Goal: Task Accomplishment & Management: Manage account settings

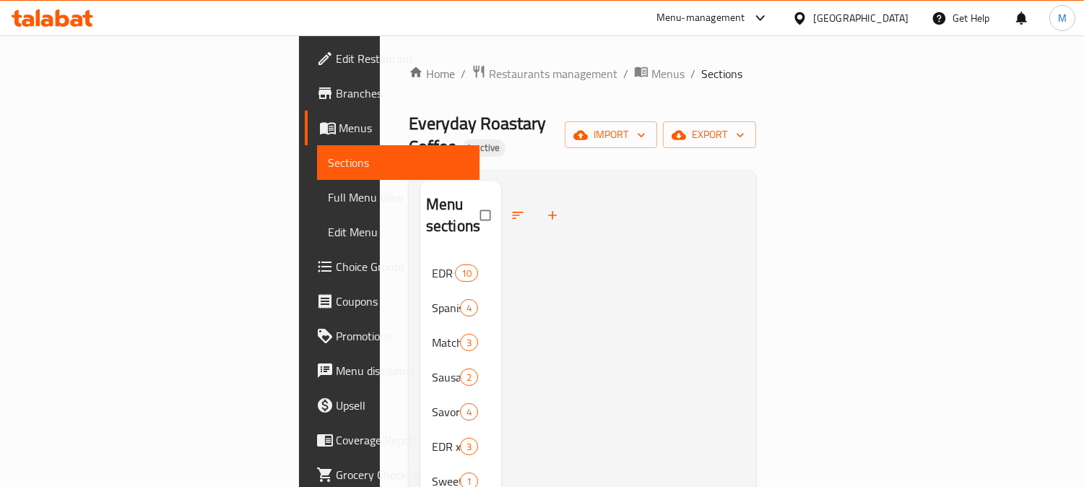
click at [546, 241] on div at bounding box center [622, 446] width 243 height 531
click at [674, 204] on div at bounding box center [622, 446] width 243 height 531
click at [329, 199] on span "Full Menu View" at bounding box center [399, 197] width 140 height 17
click at [329, 191] on span "Full Menu View" at bounding box center [399, 197] width 140 height 17
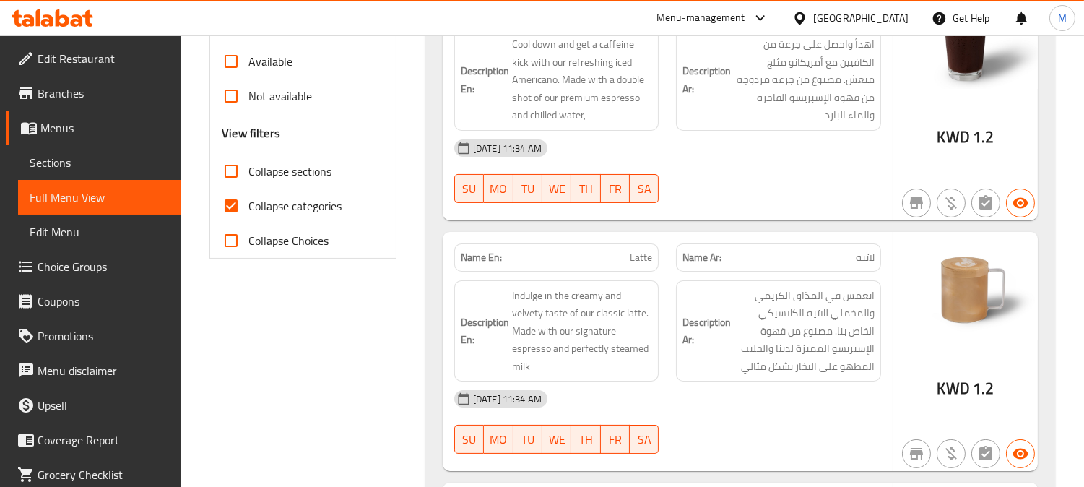
scroll to position [561, 0]
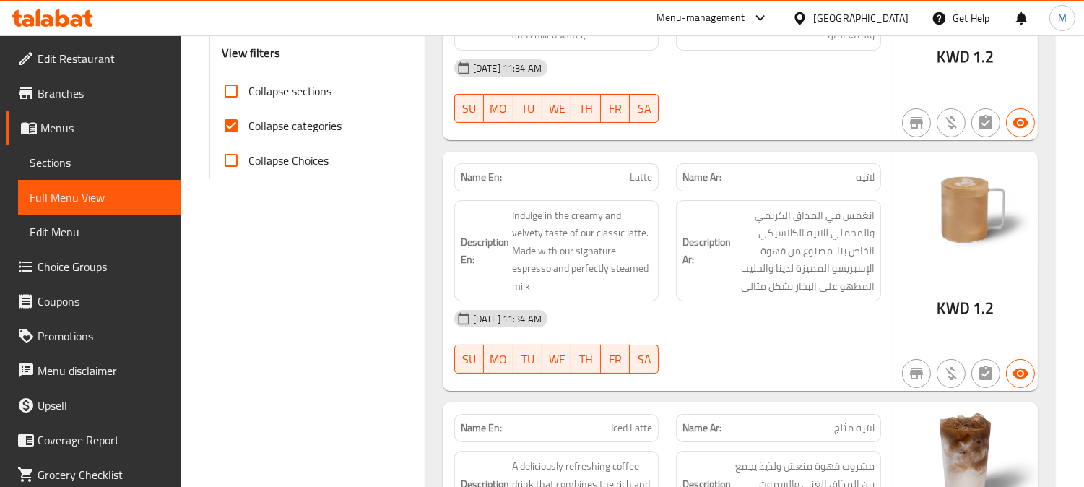
click at [311, 126] on span "Collapse categories" at bounding box center [294, 125] width 93 height 17
click at [248, 126] on input "Collapse categories" at bounding box center [231, 125] width 35 height 35
checkbox input "false"
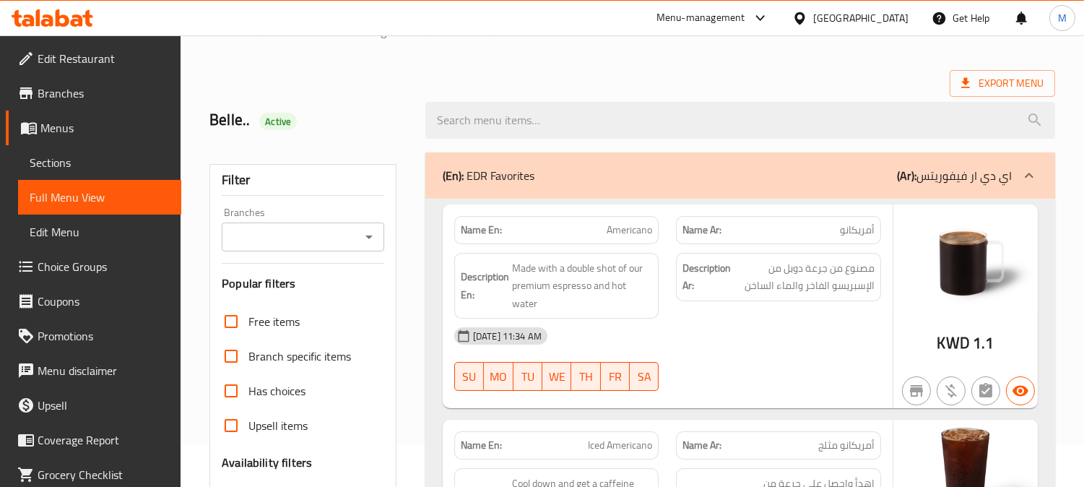
scroll to position [80, 0]
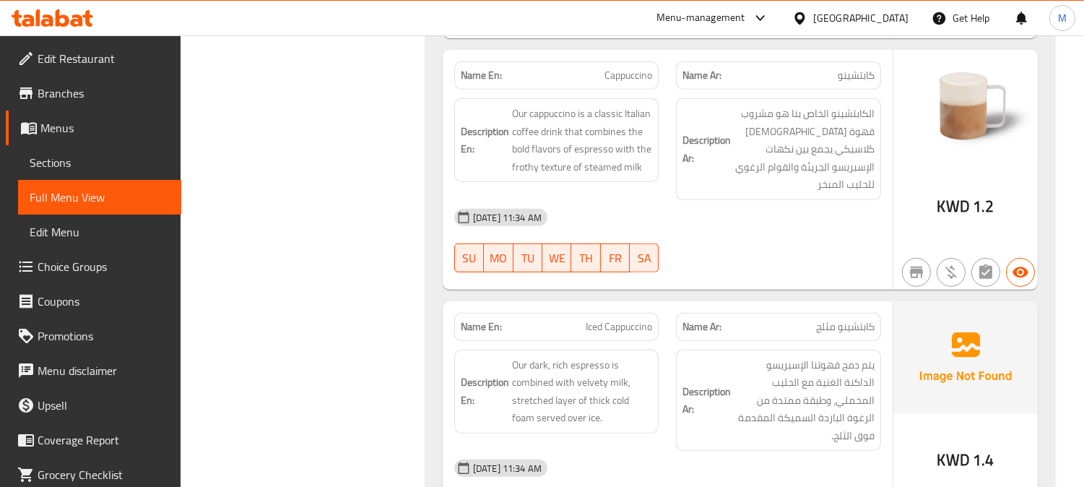
scroll to position [1123, 0]
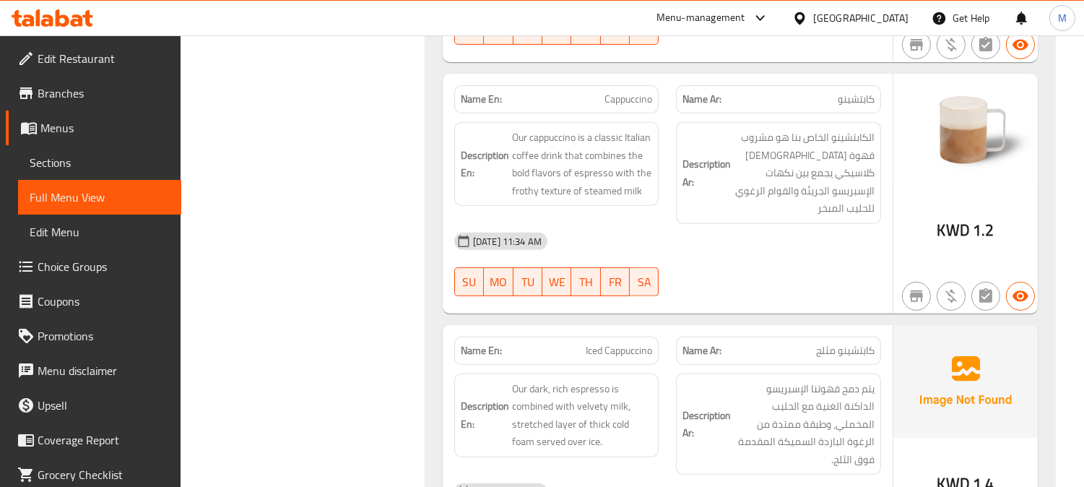
click at [629, 92] on span "Cappuccino" at bounding box center [629, 99] width 48 height 15
copy span "Cappuccino"
click at [670, 328] on div "Name Ar: كابتشينو مثلج" at bounding box center [778, 351] width 222 height 46
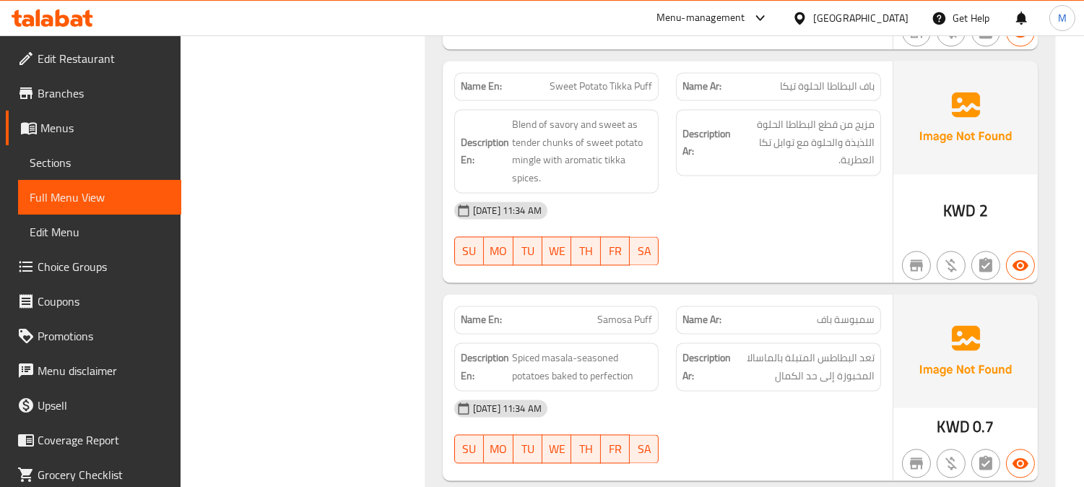
scroll to position [5377, 0]
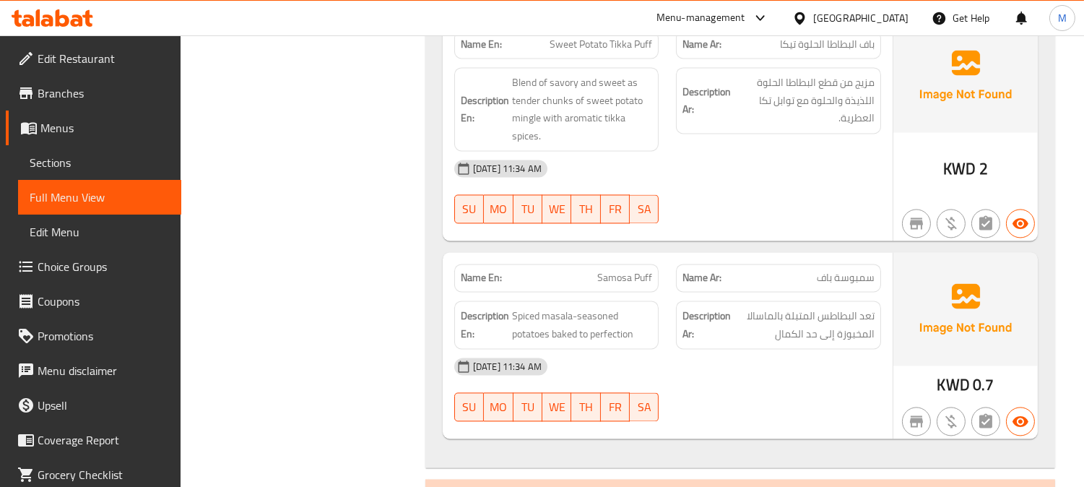
click at [623, 270] on span "Samosa Puff" at bounding box center [624, 277] width 55 height 15
copy span "Samosa Puff"
click at [686, 349] on div "[DATE] 11:34 AM" at bounding box center [668, 366] width 444 height 35
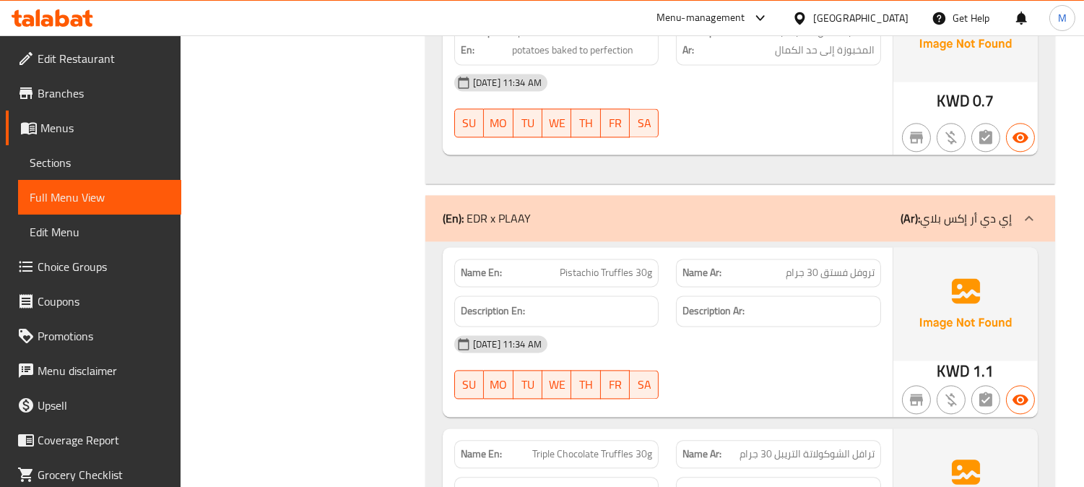
scroll to position [5698, 0]
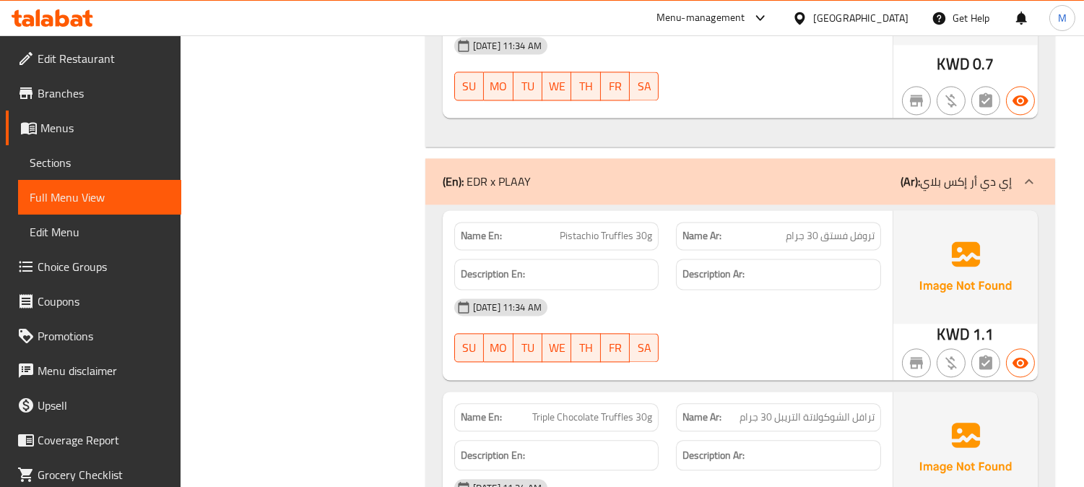
click at [662, 290] on div "[DATE] 11:34 AM" at bounding box center [668, 307] width 444 height 35
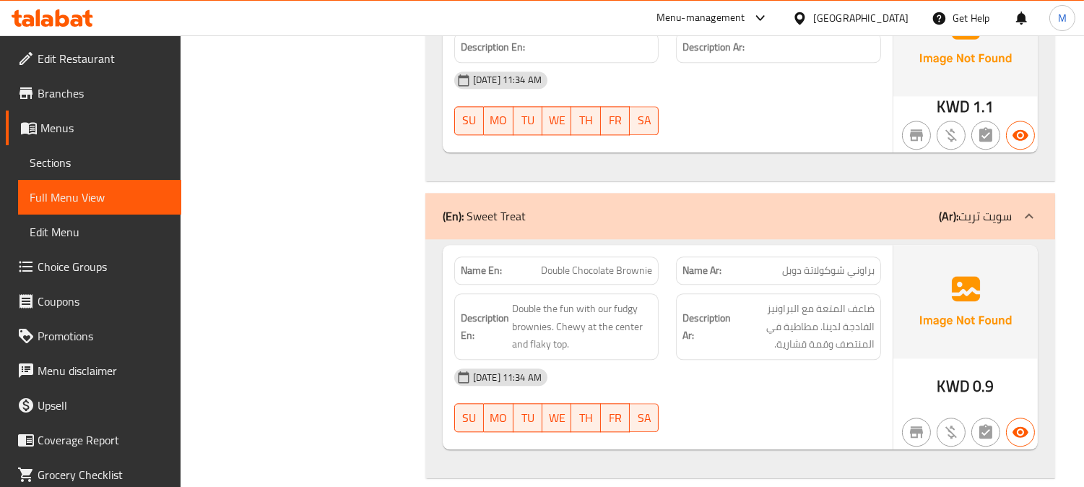
scroll to position [6420, 0]
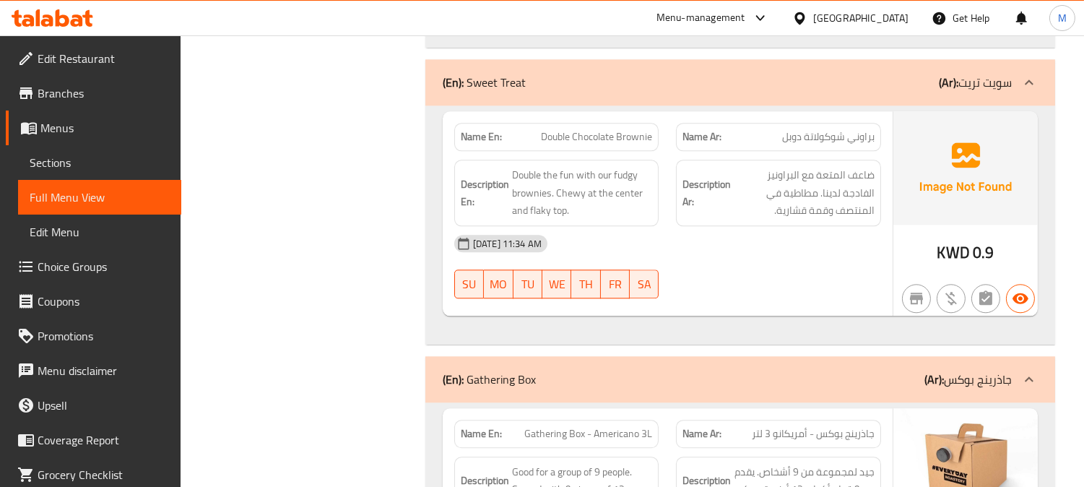
click at [626, 129] on span "Double Chocolate Brownie" at bounding box center [596, 136] width 111 height 15
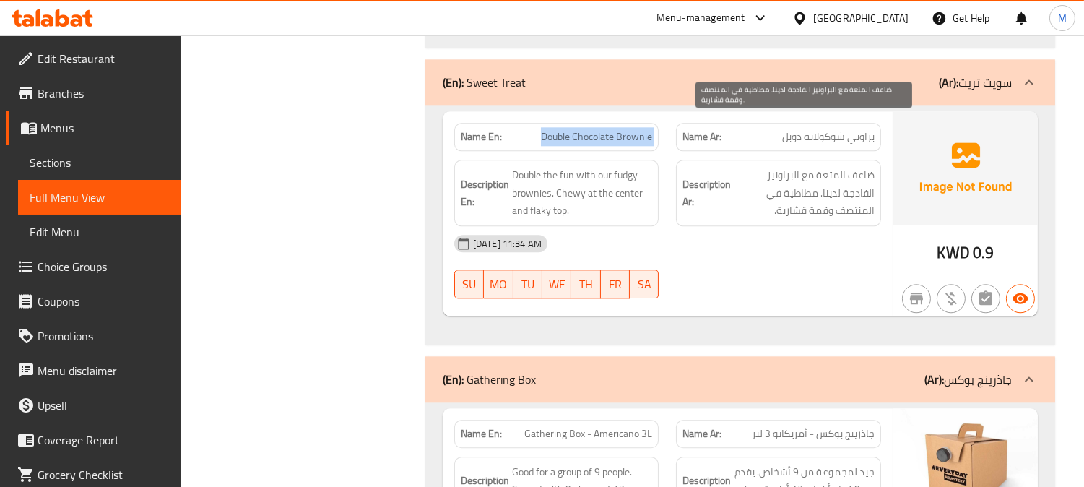
copy span "Double Chocolate Brownie"
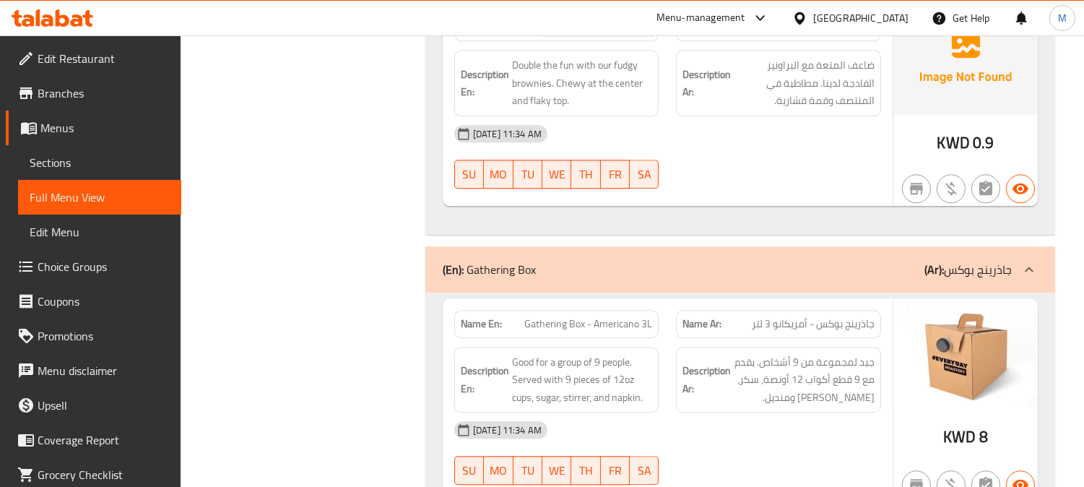
scroll to position [6662, 0]
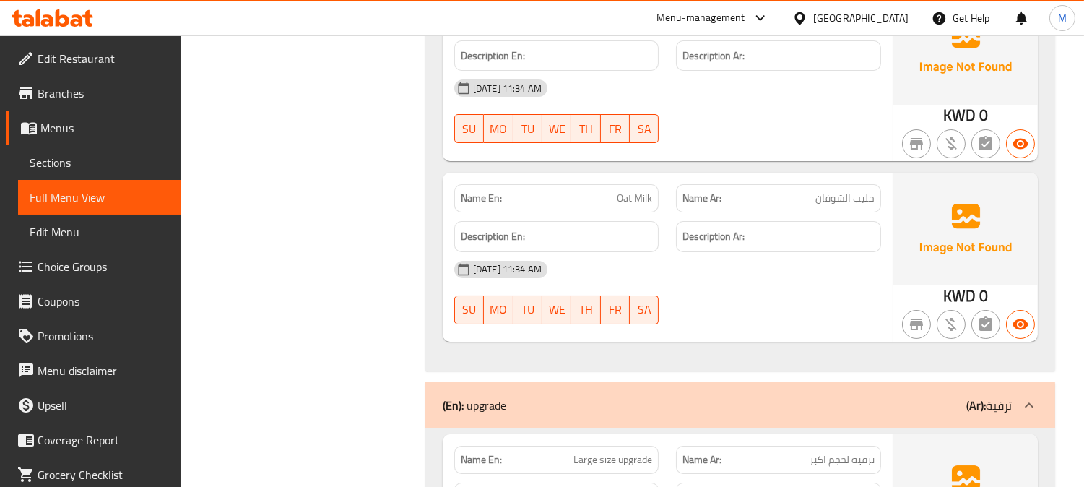
scroll to position [9551, 0]
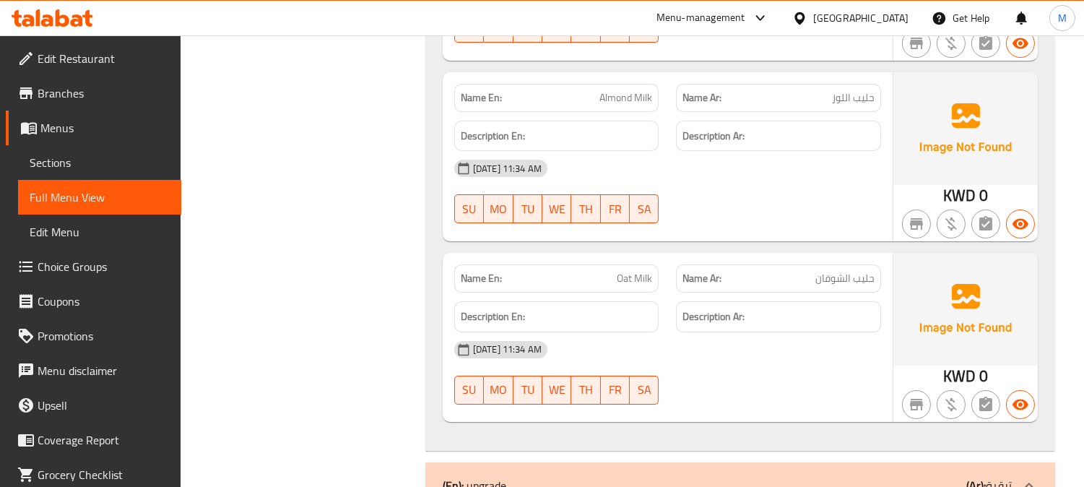
drag, startPoint x: 814, startPoint y: 340, endPoint x: 727, endPoint y: 319, distance: 89.0
click at [814, 340] on div "29-08-2025 11:34 AM SU MO TU WE TH FR SA" at bounding box center [668, 372] width 444 height 81
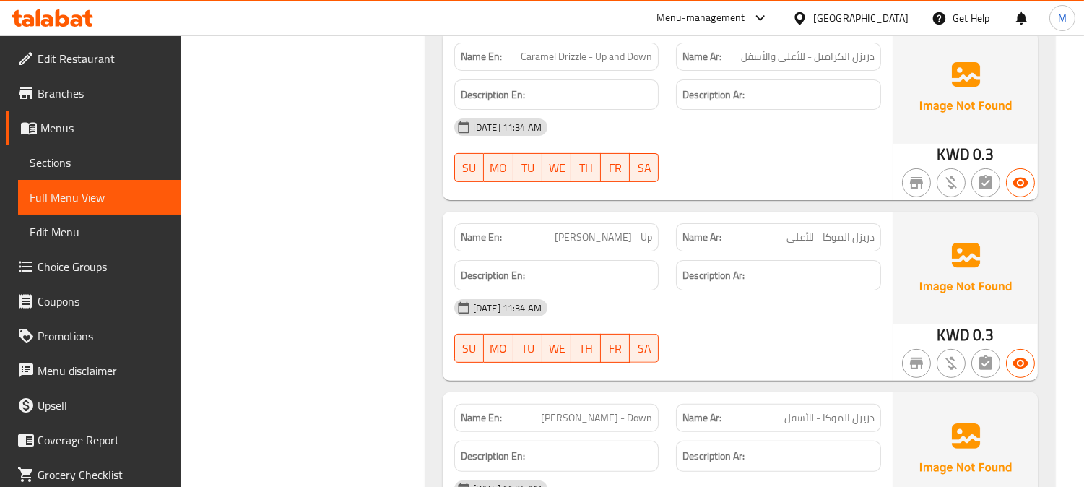
scroll to position [10483, 0]
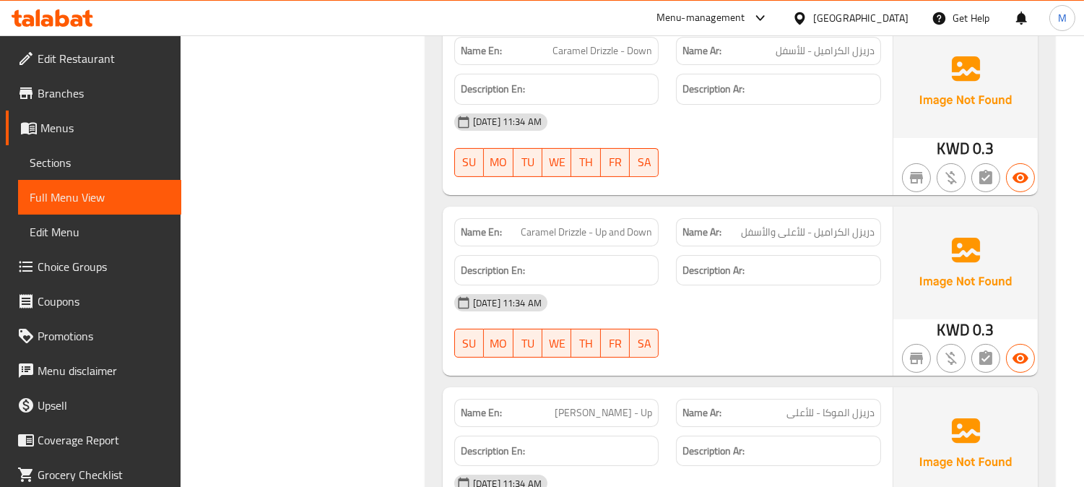
drag, startPoint x: 719, startPoint y: 132, endPoint x: 683, endPoint y: 105, distance: 45.4
click at [719, 168] on div at bounding box center [778, 176] width 222 height 17
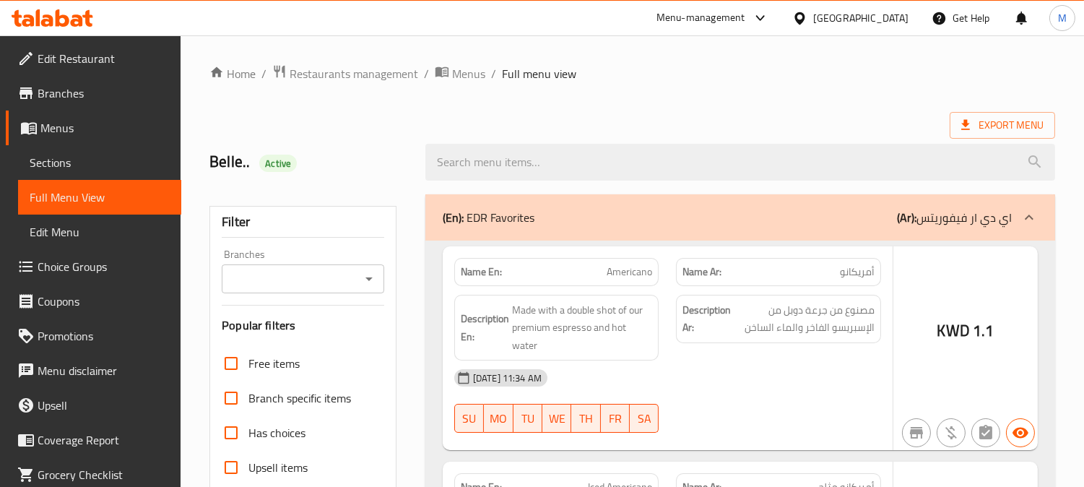
click at [62, 157] on div at bounding box center [542, 243] width 1084 height 487
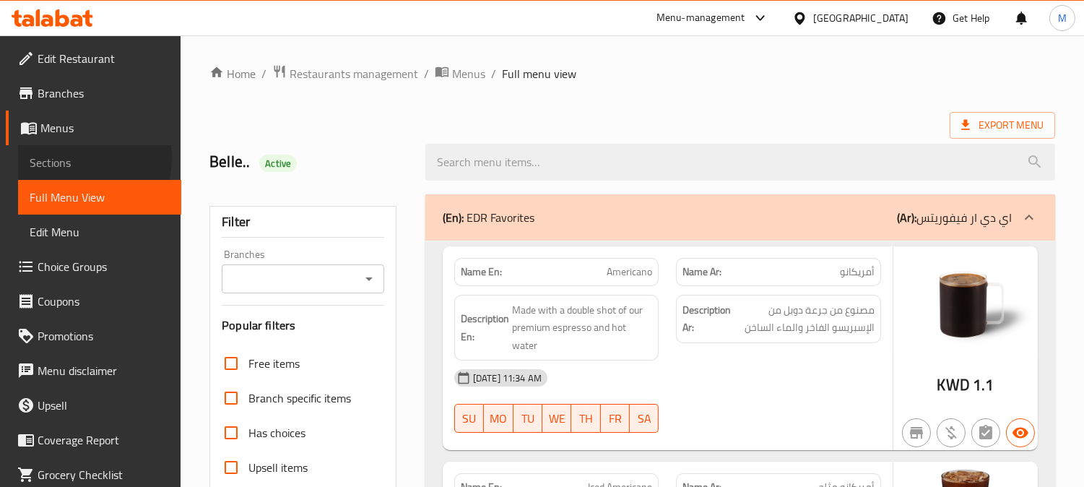
click at [62, 159] on span "Sections" at bounding box center [100, 162] width 140 height 17
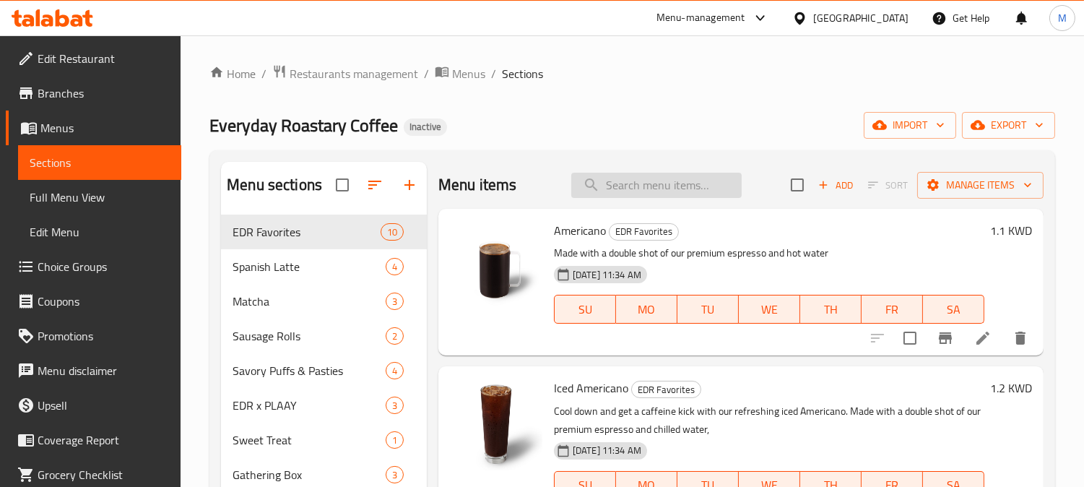
click at [653, 186] on input "search" at bounding box center [656, 185] width 170 height 25
paste input "Cappuccino"
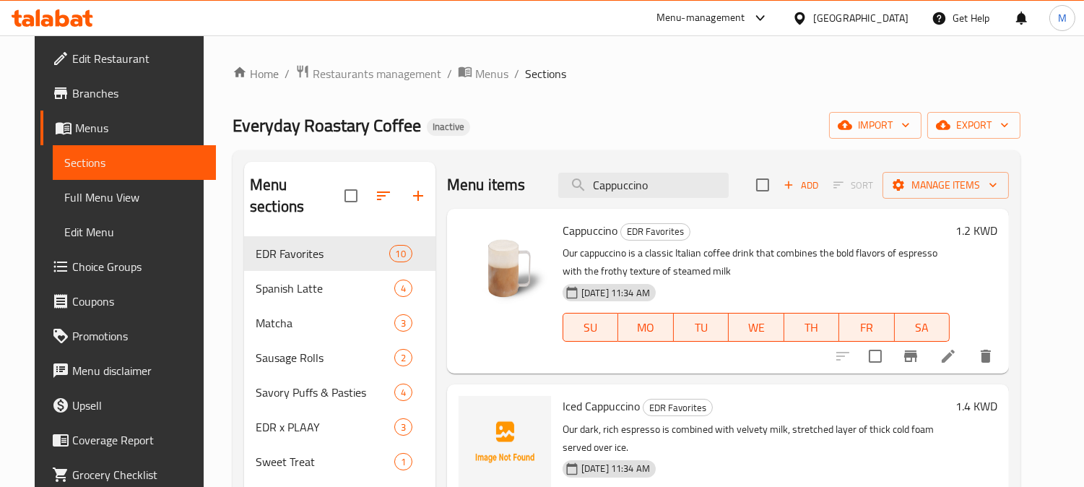
type input "Cappuccino"
click at [957, 355] on icon at bounding box center [948, 355] width 17 height 17
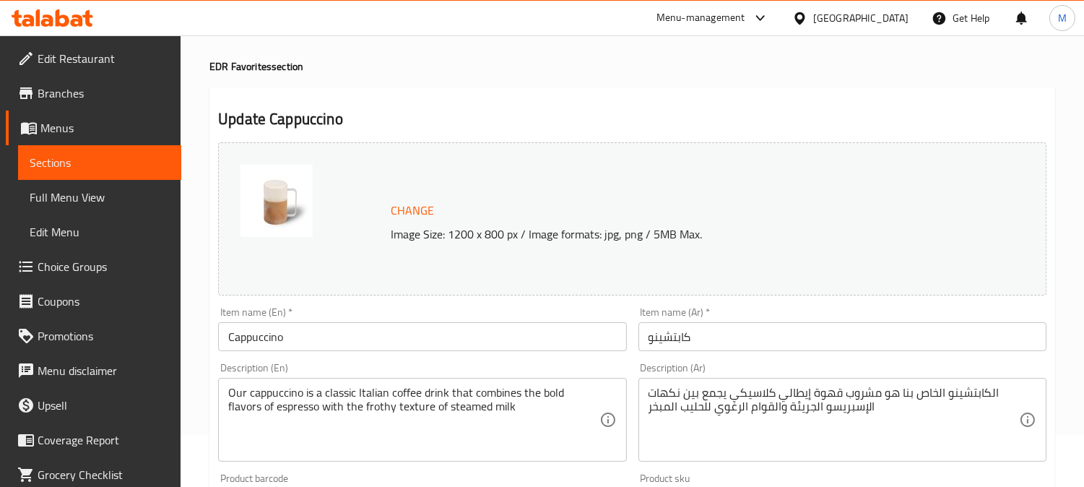
scroll to position [80, 0]
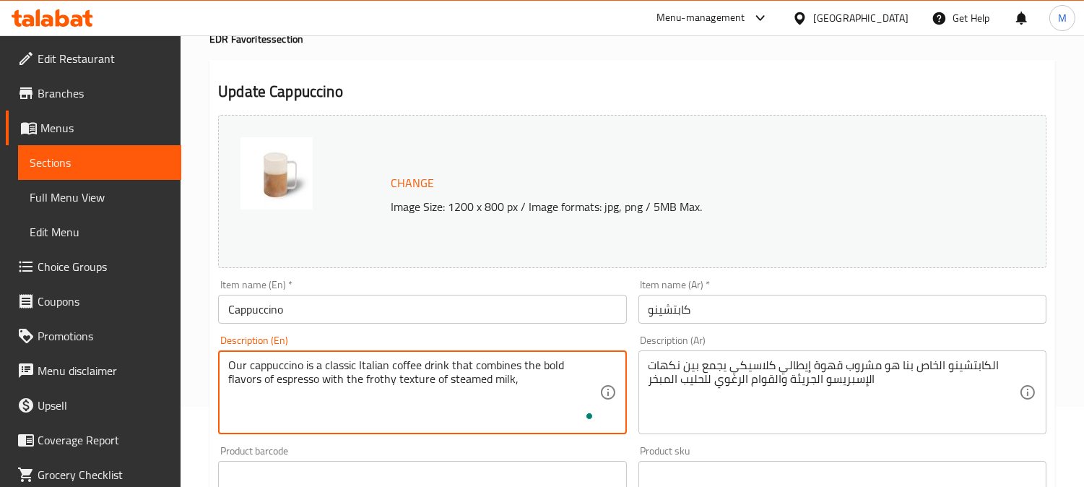
paste textarea "creamy milk foam"
click at [485, 378] on textarea "Our cappuccino is a classic Italian coffee drink that combines the bold flavors…" at bounding box center [413, 392] width 371 height 69
type textarea "Our cappuccino is a classic Italian coffee drink that combines the bold flavors…"
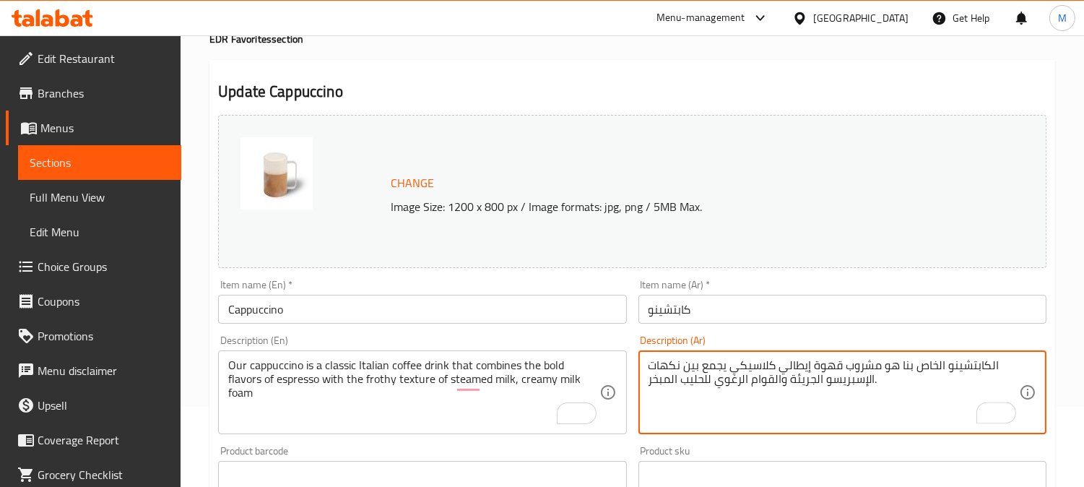
paste textarea "رغوة الحليب الكريمية"
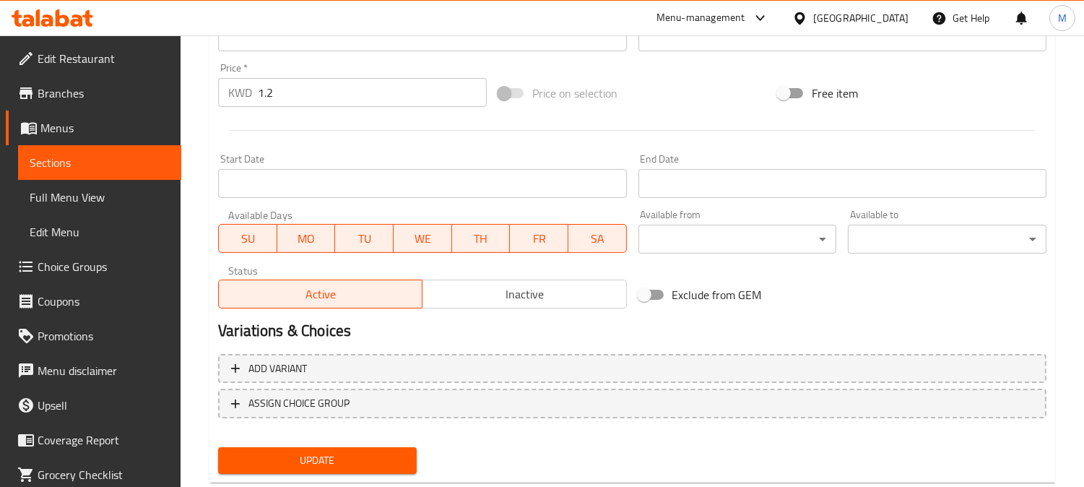
scroll to position [552, 0]
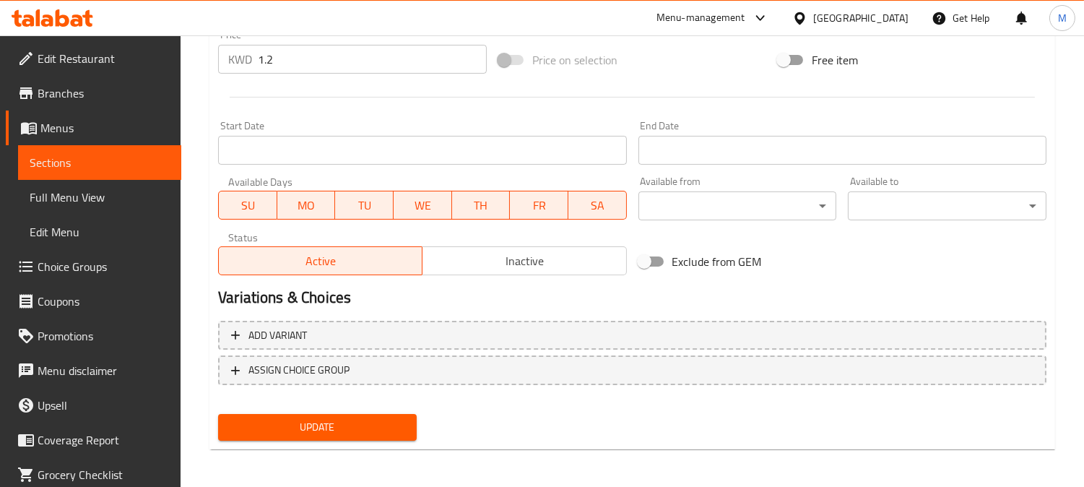
type textarea "الكابتشينو الخاص بنا هو مشروب قهوة إيطالي كلاسيكي يجمع بين نكهات الإسبريسو الجر…"
click at [388, 431] on span "Update" at bounding box center [318, 427] width 176 height 18
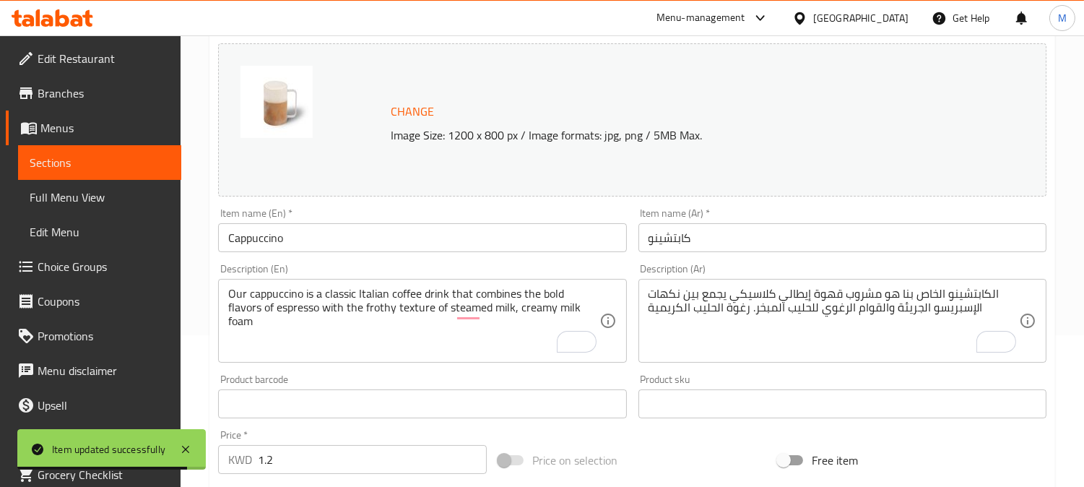
scroll to position [0, 0]
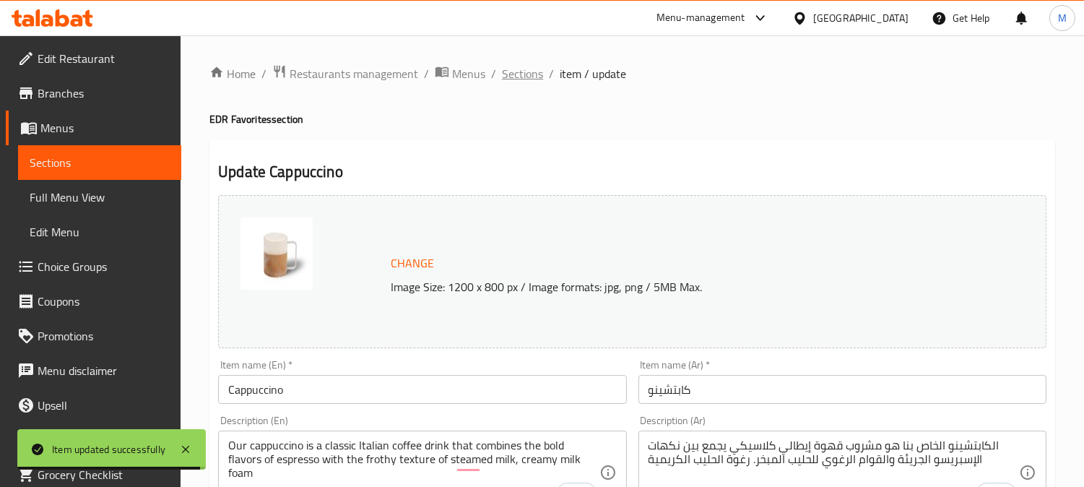
click at [532, 78] on span "Sections" at bounding box center [522, 73] width 41 height 17
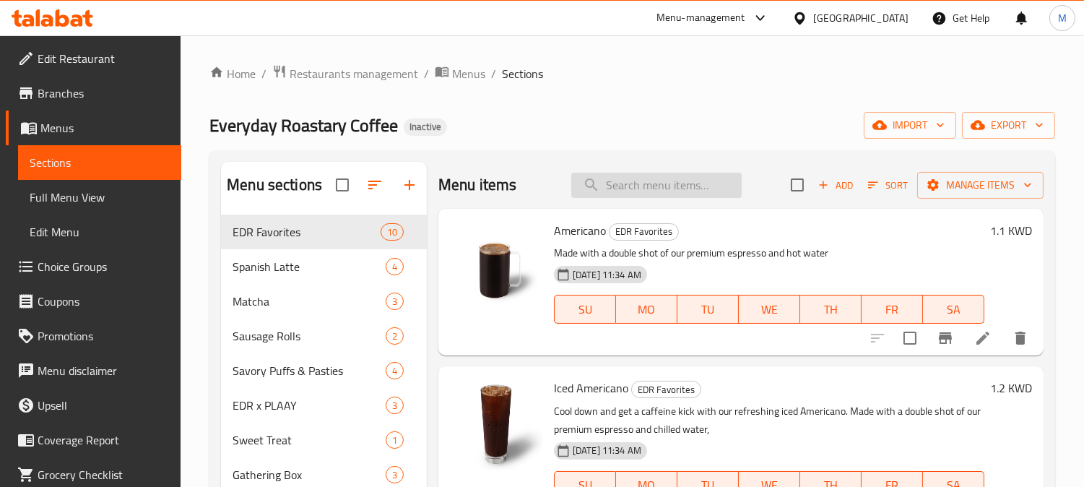
click at [625, 179] on input "search" at bounding box center [656, 185] width 170 height 25
paste input "Samosa Puff"
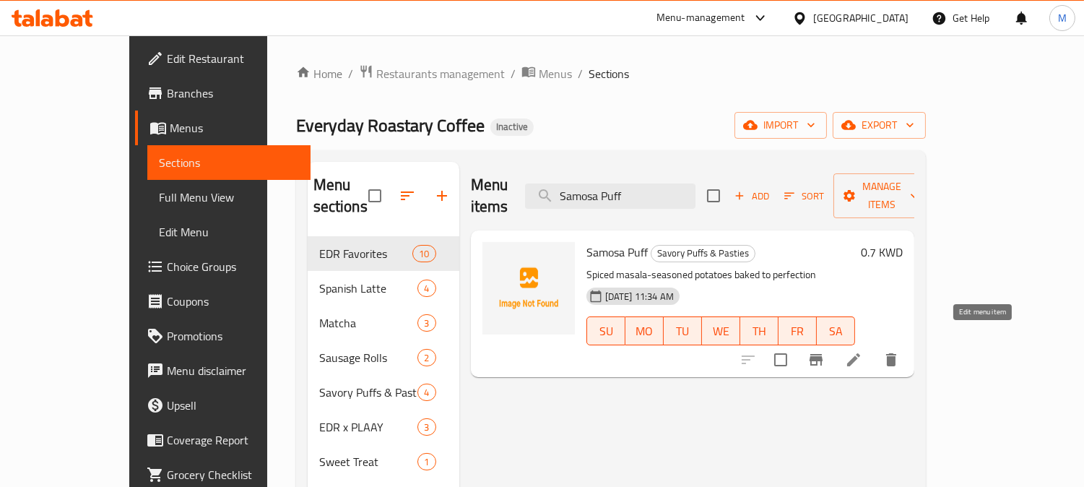
type input "Samosa Puff"
click at [863, 351] on icon at bounding box center [853, 359] width 17 height 17
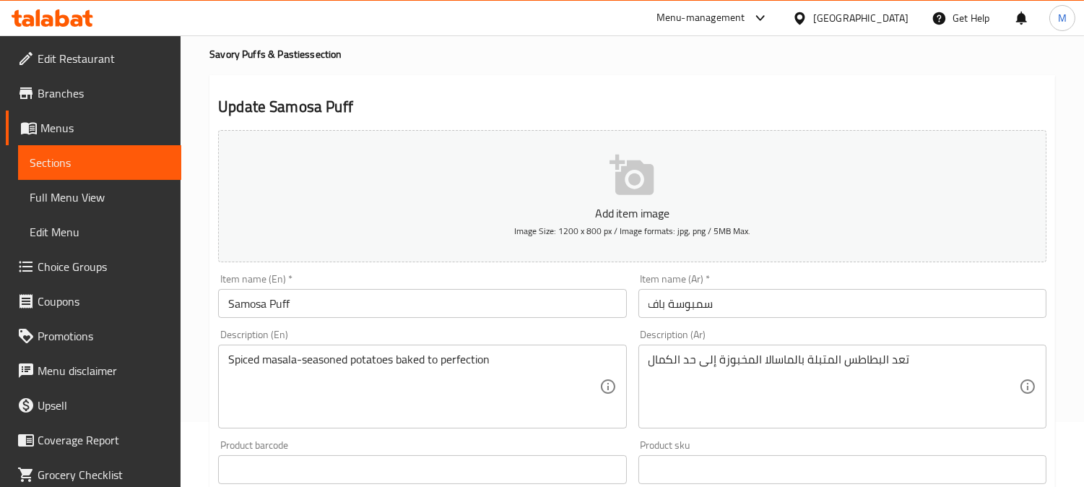
scroll to position [160, 0]
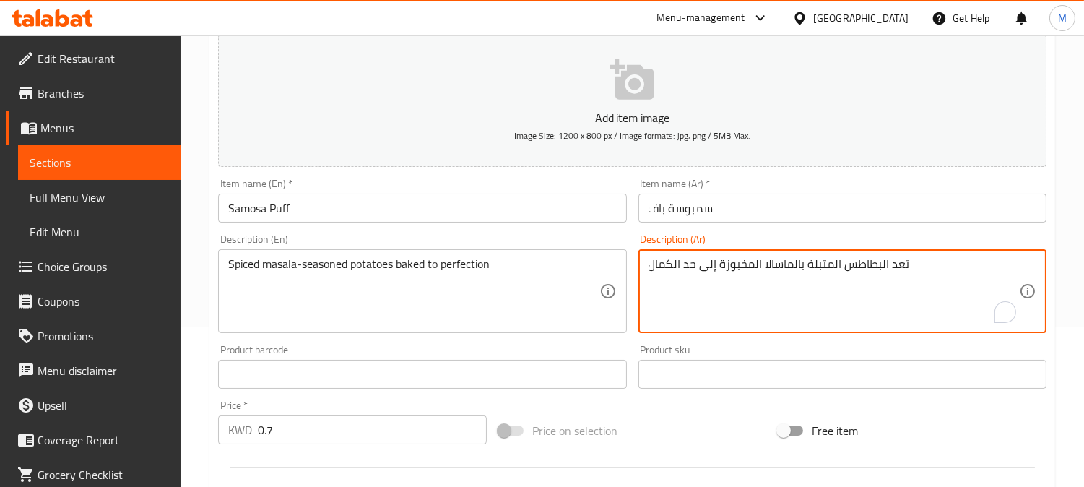
click at [903, 263] on textarea "تعد البطاطس المتبلة بالماسالا المخبوزة إلى حد الكمال" at bounding box center [834, 291] width 371 height 69
type textarea "لبطاطس المتبلة بالماسالا المخبوزة إلى حد الكمال"
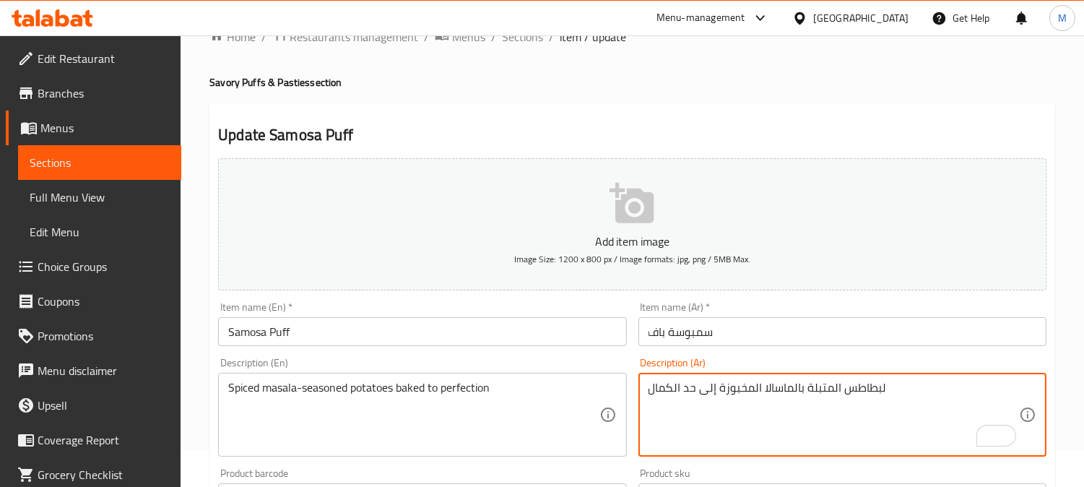
scroll to position [0, 0]
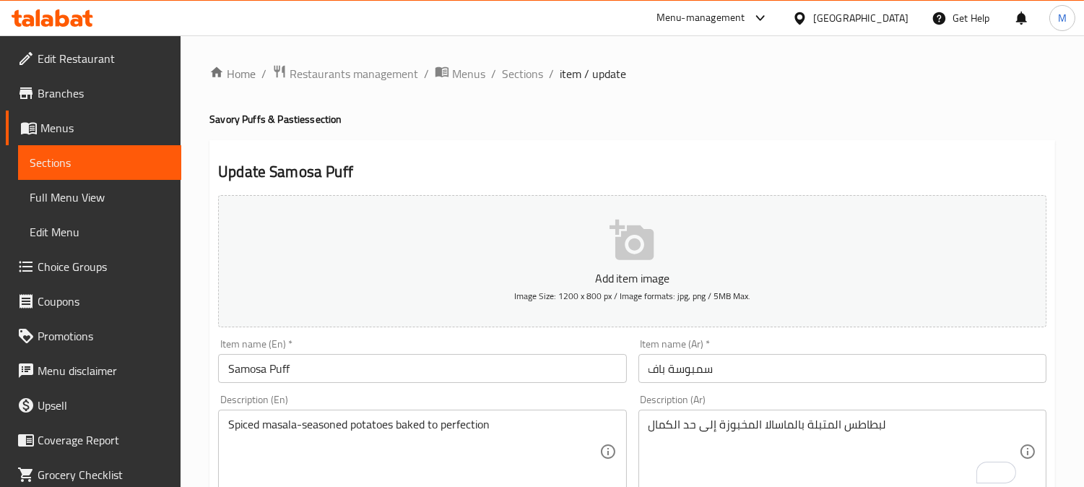
click at [511, 77] on span "Sections" at bounding box center [522, 73] width 41 height 17
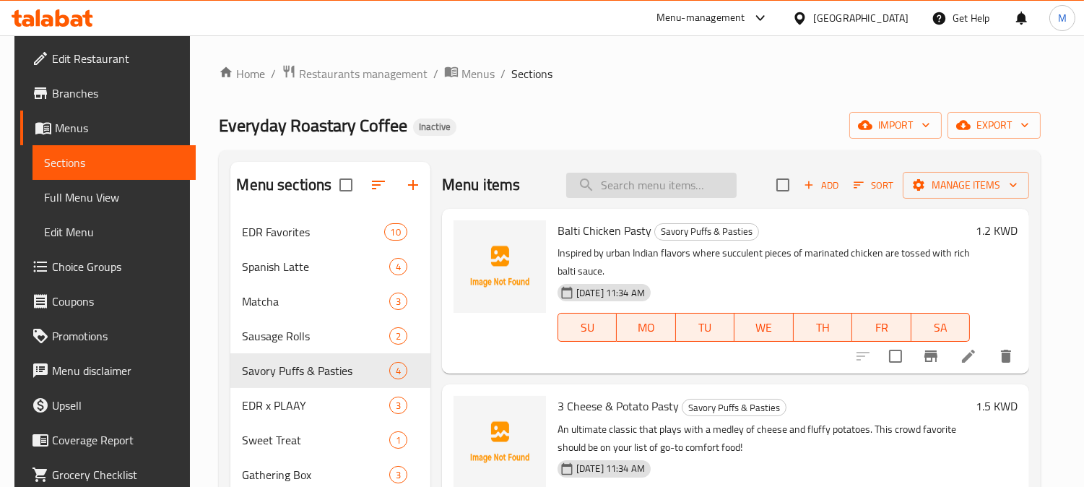
click at [696, 186] on input "search" at bounding box center [651, 185] width 170 height 25
paste input "Double Chocolate Brownie"
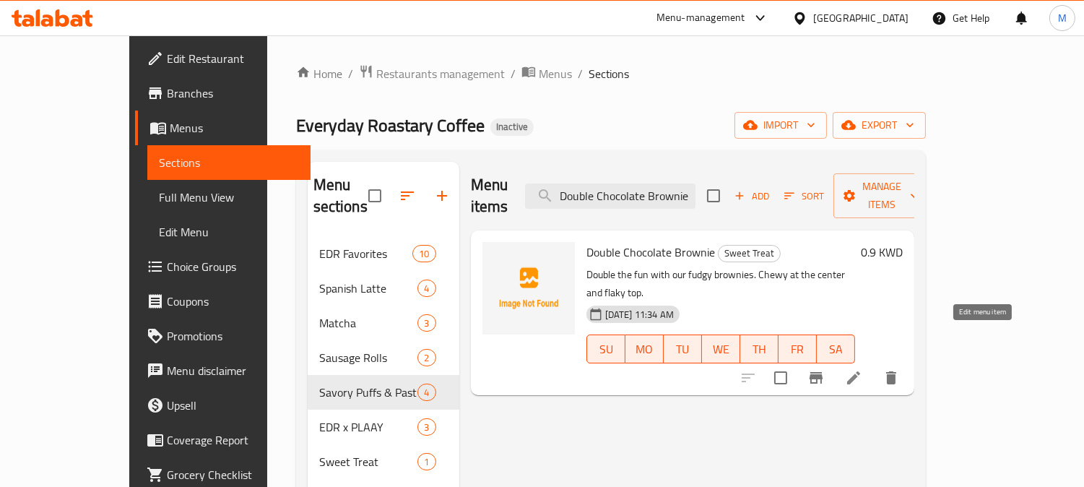
type input "Double Chocolate Brownie"
click at [863, 369] on icon at bounding box center [853, 377] width 17 height 17
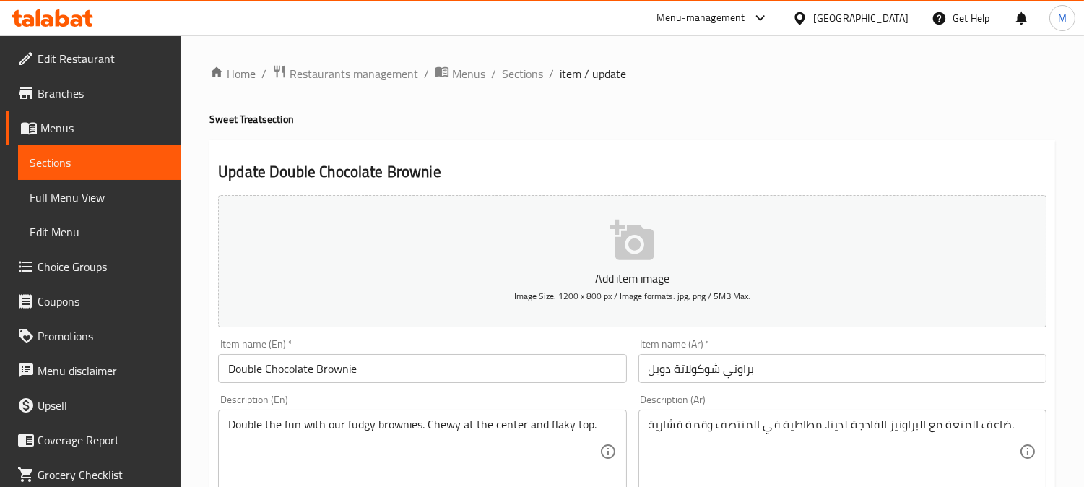
click at [380, 415] on div "Double the fun with our fudgy brownies. Chewy at the center and flaky top. Desc…" at bounding box center [422, 452] width 408 height 84
click at [380, 426] on textarea "Double the fun with our fudgy brownies. Chewy at the center and flaky top." at bounding box center [413, 452] width 371 height 69
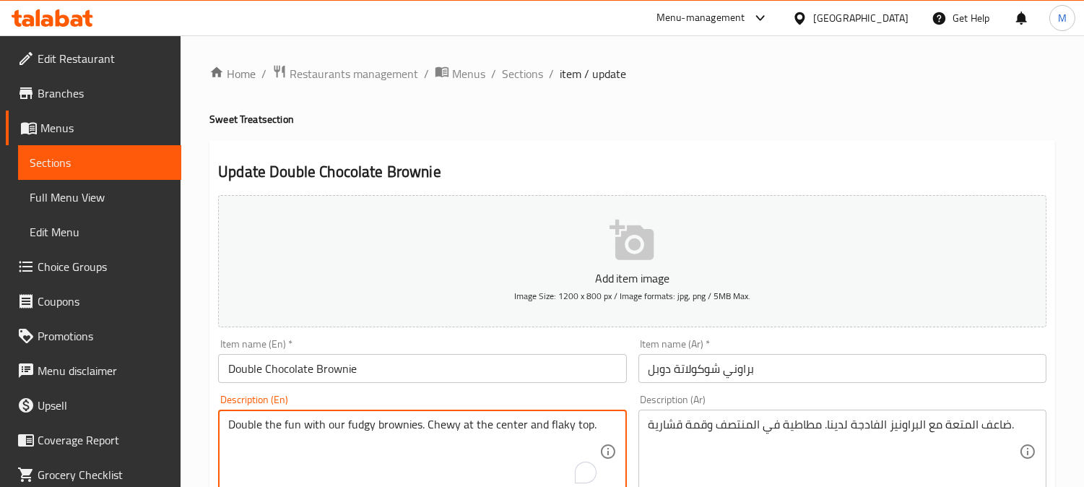
click at [380, 426] on textarea "Double the fun with our fudgy brownies. Chewy at the center and flaky top." at bounding box center [413, 452] width 371 height 69
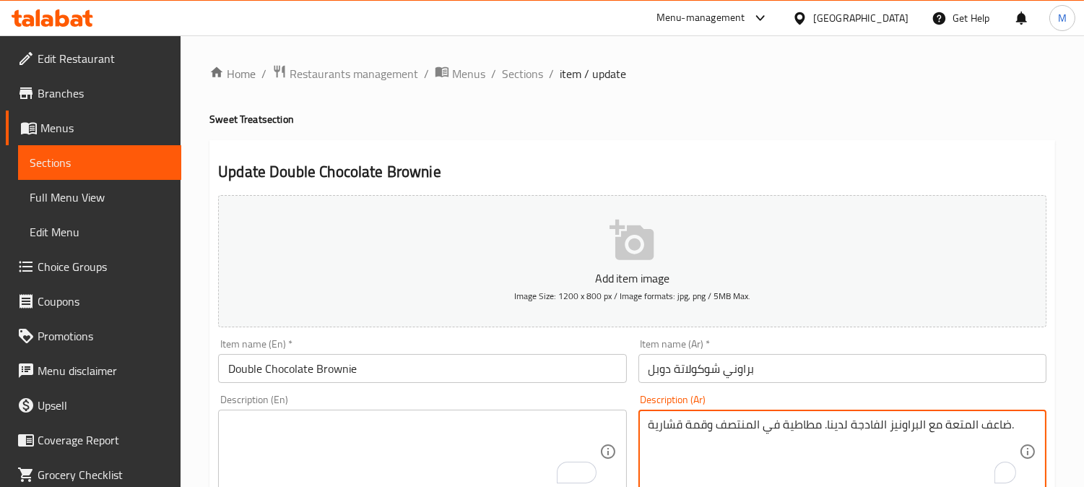
click at [738, 418] on textarea "ضاعف المتعة مع البراونيز الفادجة لدينا. مطاطية في المنتصف وقمة قشارية." at bounding box center [834, 452] width 371 height 69
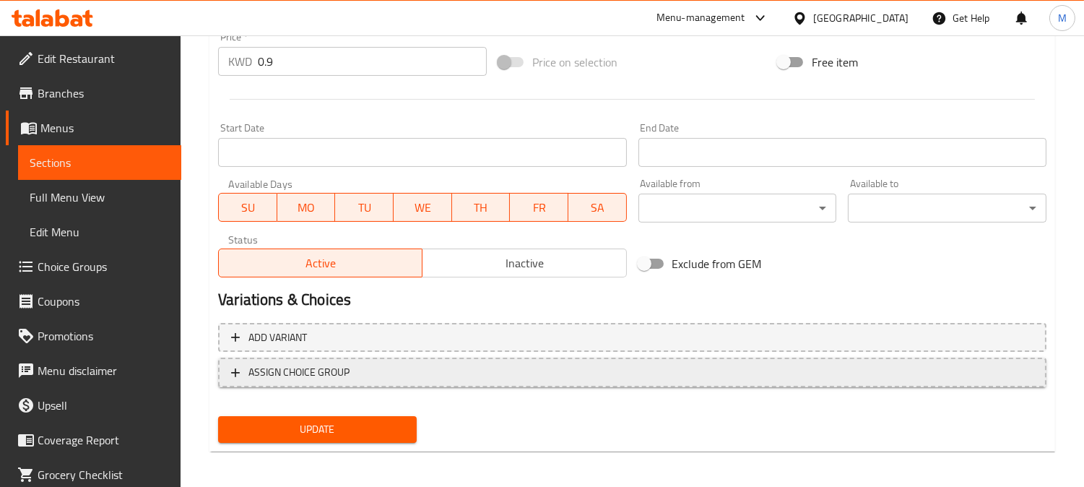
scroll to position [531, 0]
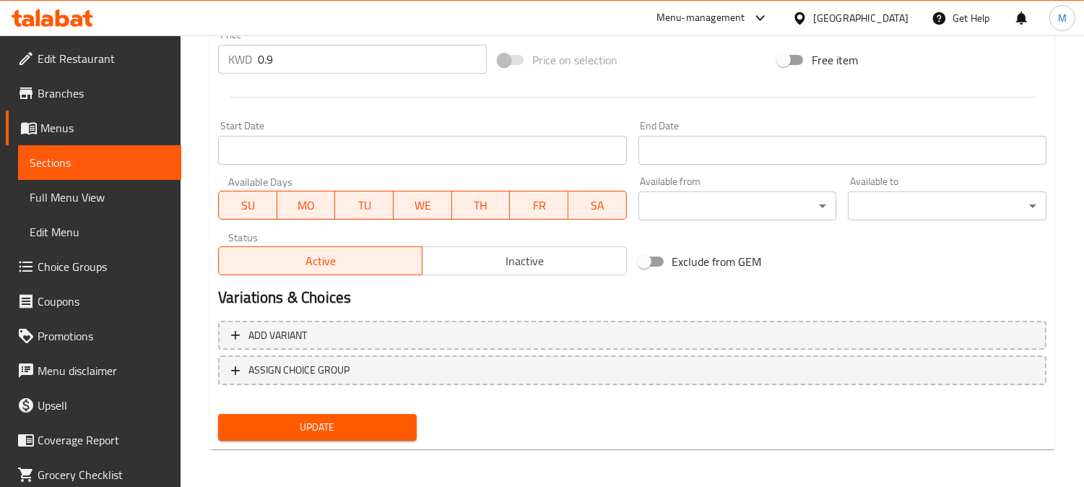
click at [337, 427] on span "Update" at bounding box center [318, 427] width 176 height 18
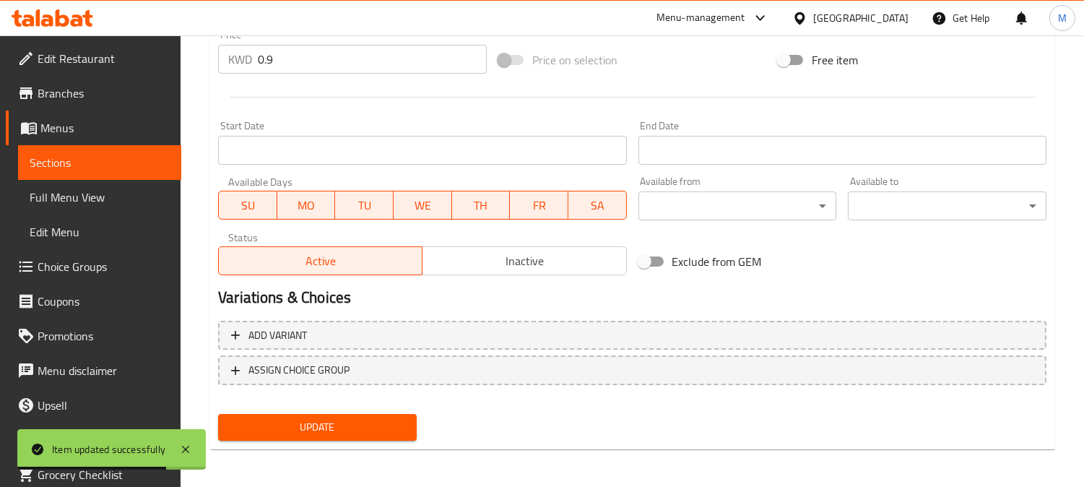
click at [110, 160] on span "Sections" at bounding box center [100, 162] width 140 height 17
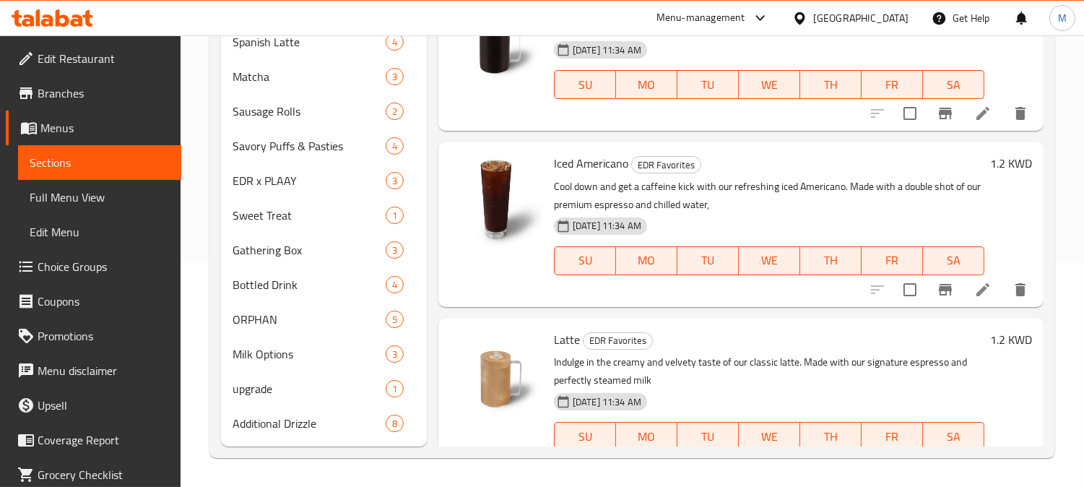
scroll to position [224, 0]
click at [261, 351] on span "Milk Options" at bounding box center [289, 354] width 113 height 17
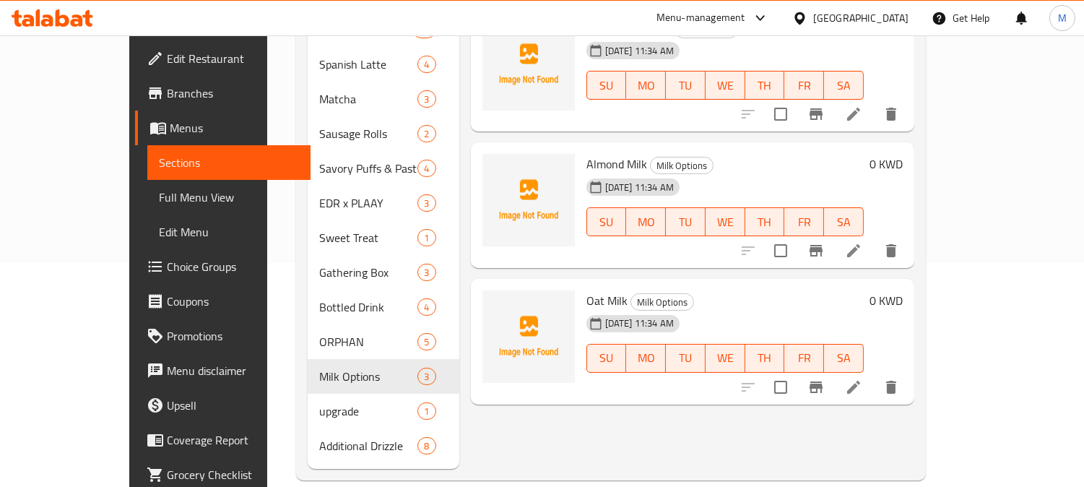
scroll to position [63, 0]
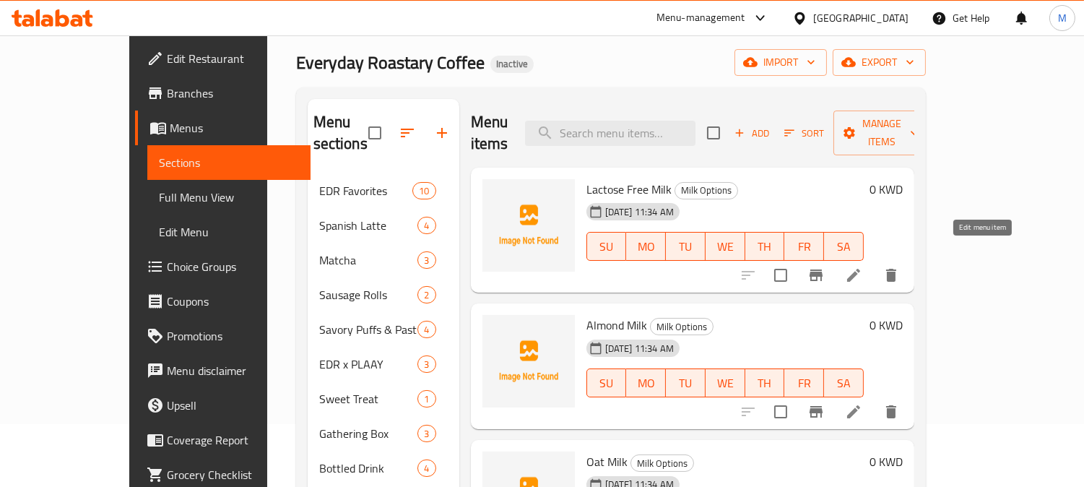
click at [860, 269] on icon at bounding box center [853, 275] width 13 height 13
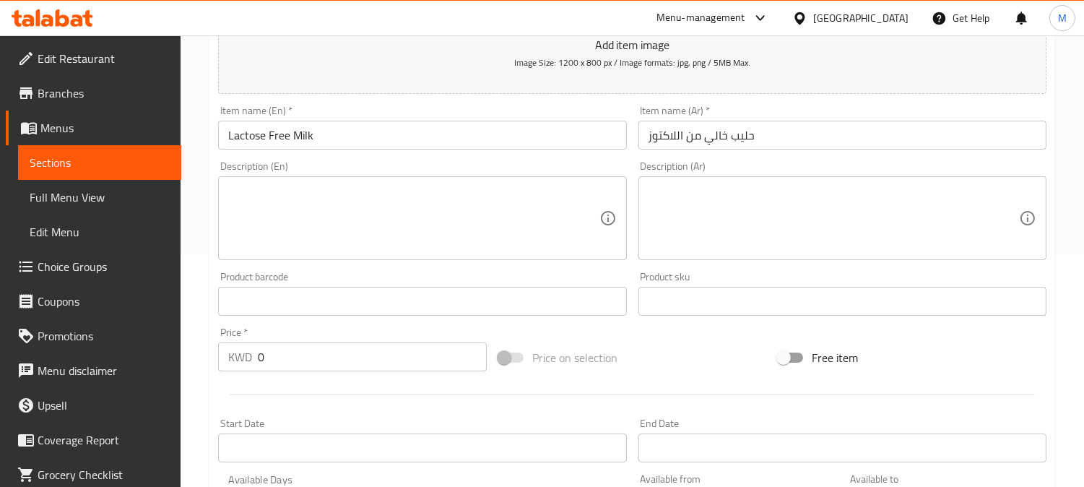
scroll to position [241, 0]
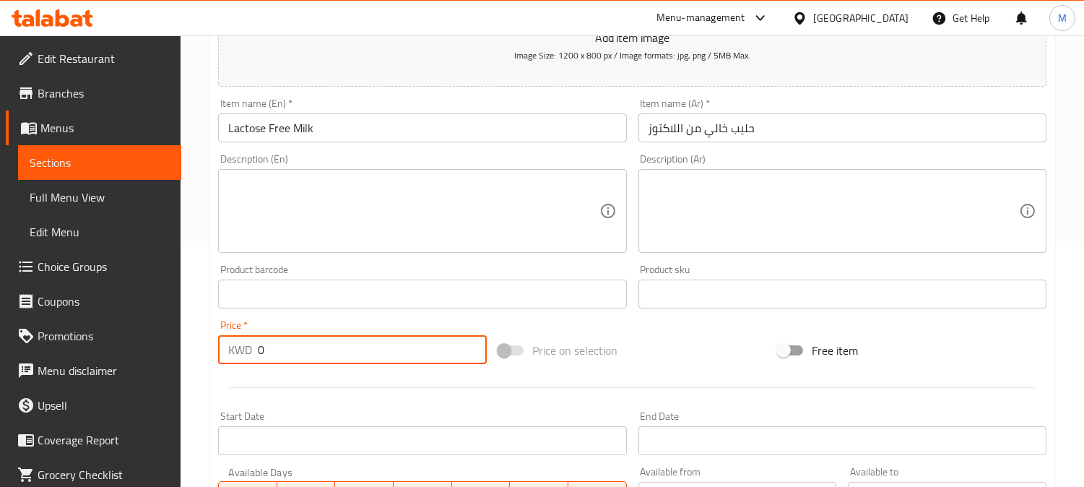
click at [309, 344] on input "0" at bounding box center [372, 349] width 229 height 29
paste input ".30"
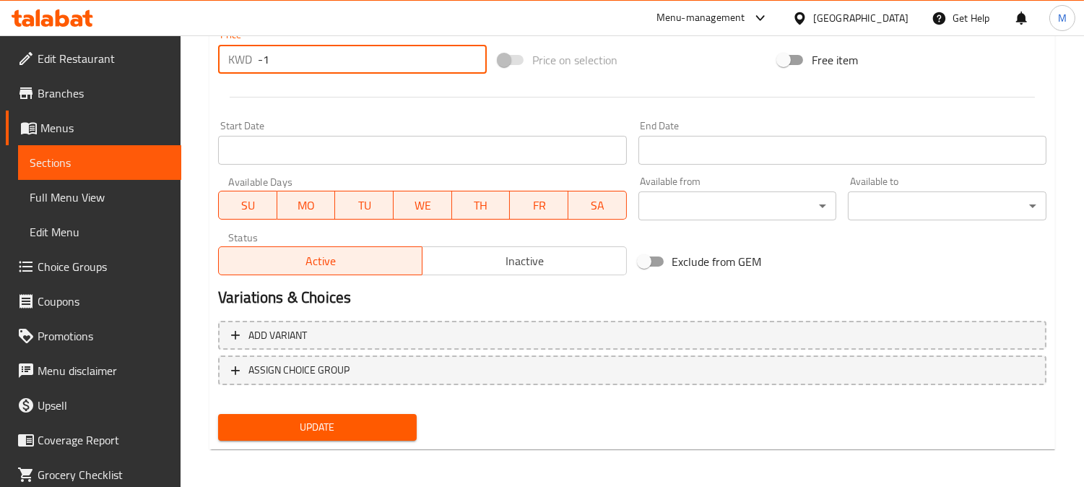
type input "-1"
click at [325, 423] on span "Update" at bounding box center [318, 427] width 176 height 18
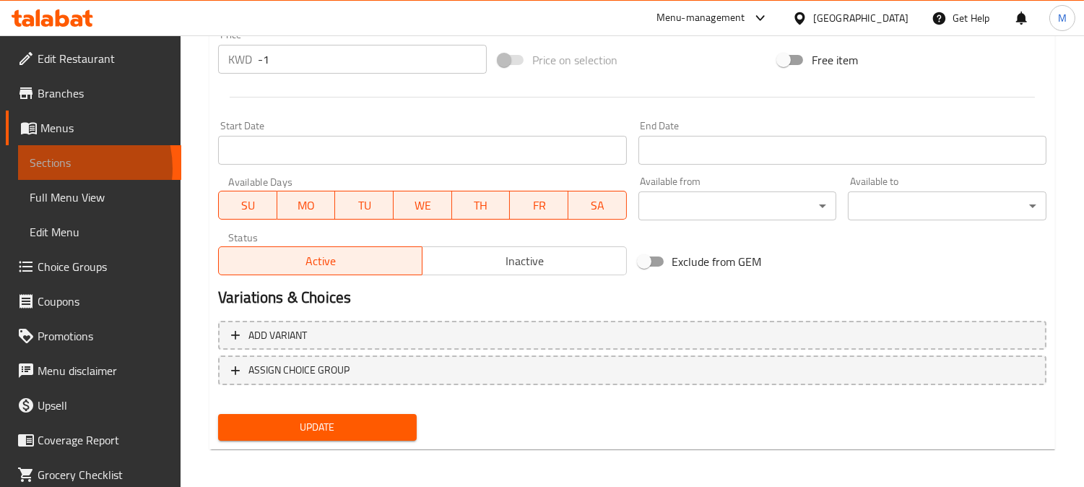
drag, startPoint x: 65, startPoint y: 168, endPoint x: 183, endPoint y: 178, distance: 118.8
click at [66, 168] on span "Sections" at bounding box center [100, 162] width 140 height 17
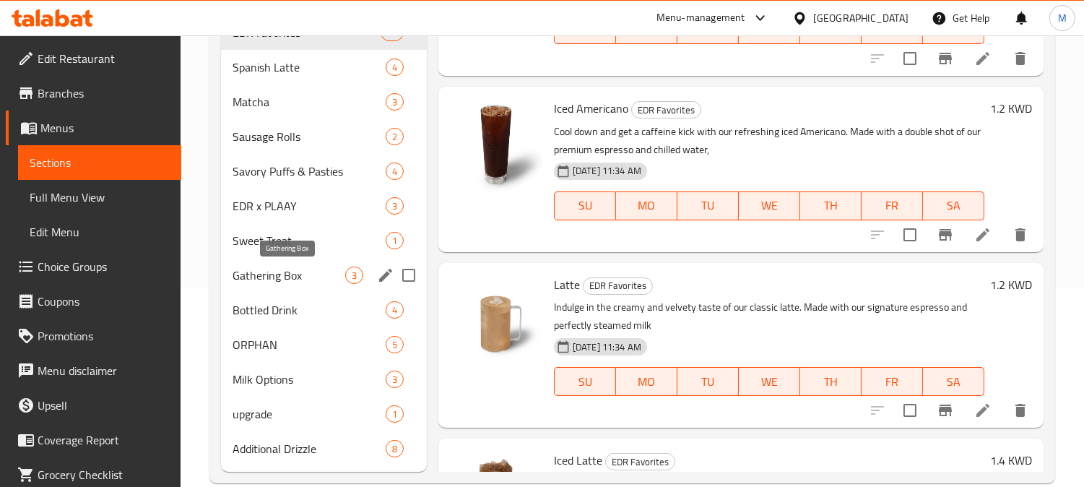
scroll to position [224, 0]
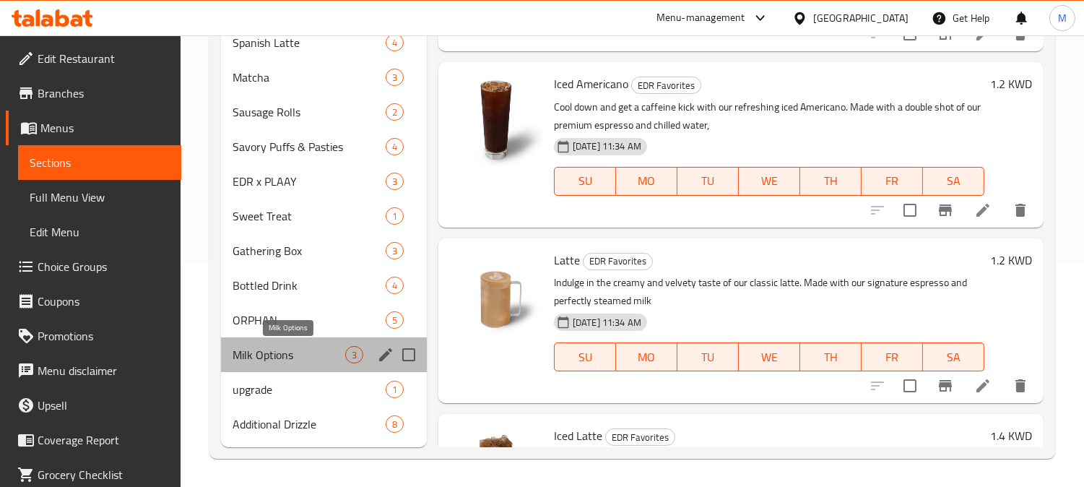
click at [280, 360] on span "Milk Options" at bounding box center [289, 354] width 113 height 17
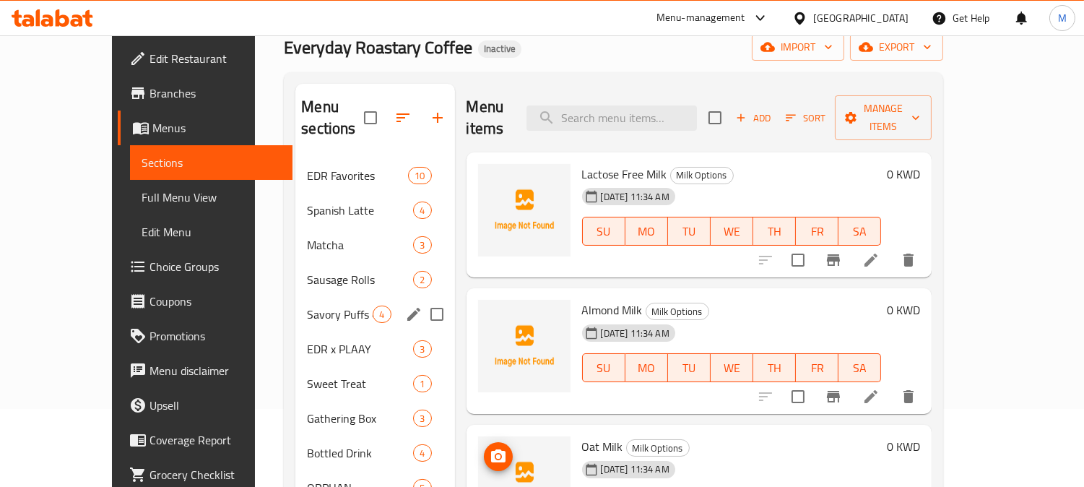
scroll to position [224, 0]
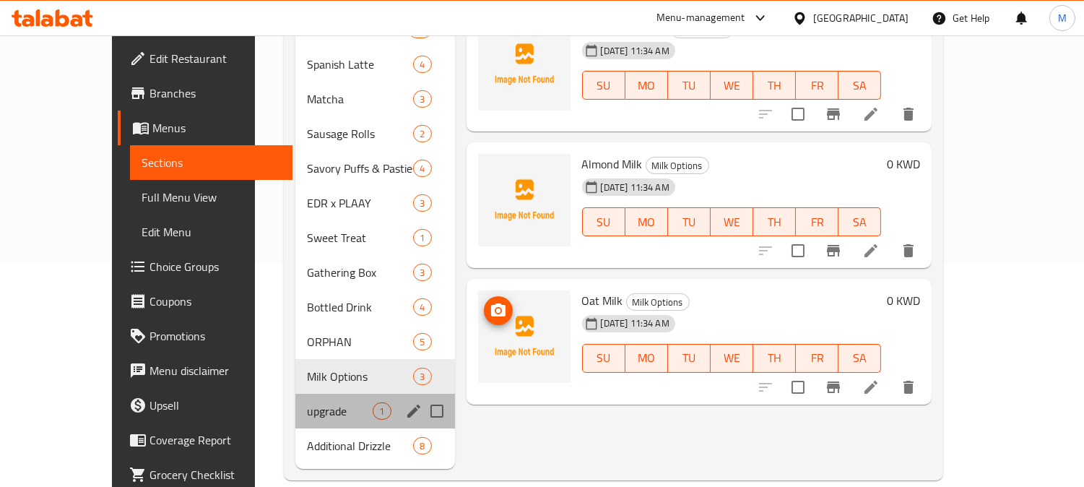
click at [295, 405] on div "upgrade 1" at bounding box center [374, 411] width 159 height 35
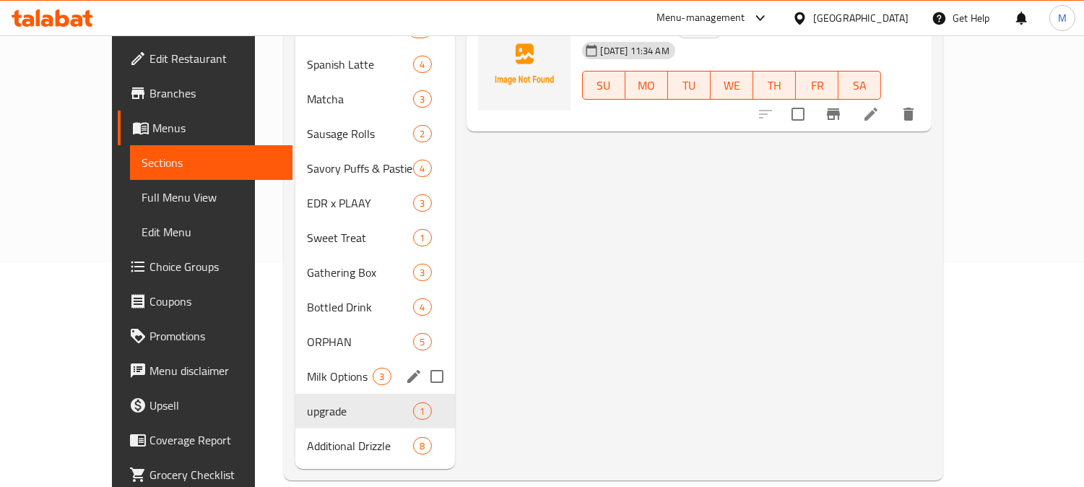
click at [295, 365] on div "Milk Options 3" at bounding box center [374, 376] width 159 height 35
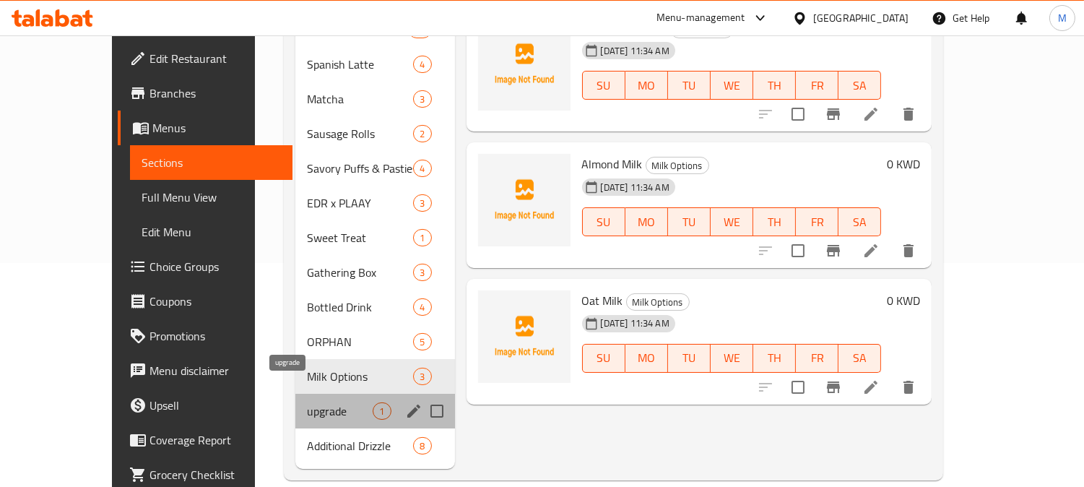
click at [307, 402] on span "upgrade" at bounding box center [340, 410] width 66 height 17
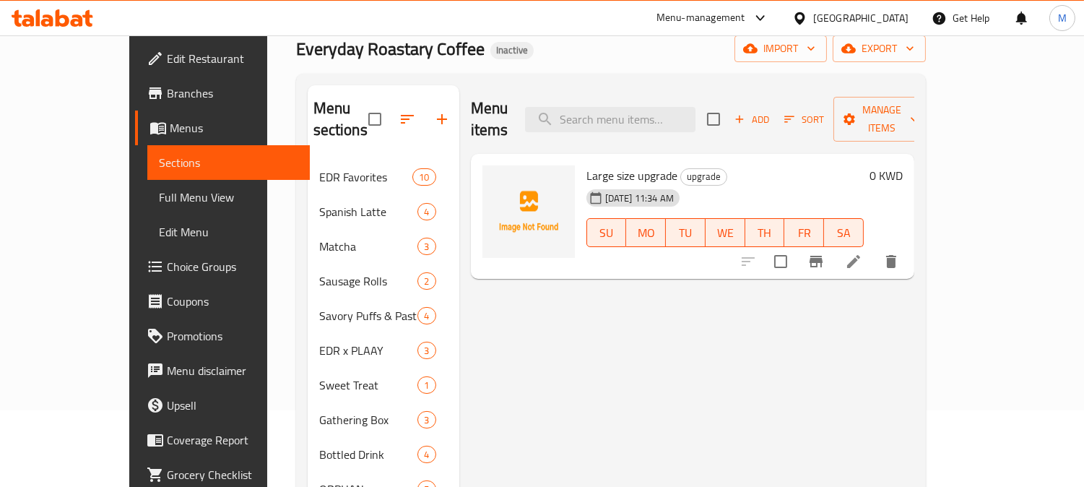
scroll to position [63, 0]
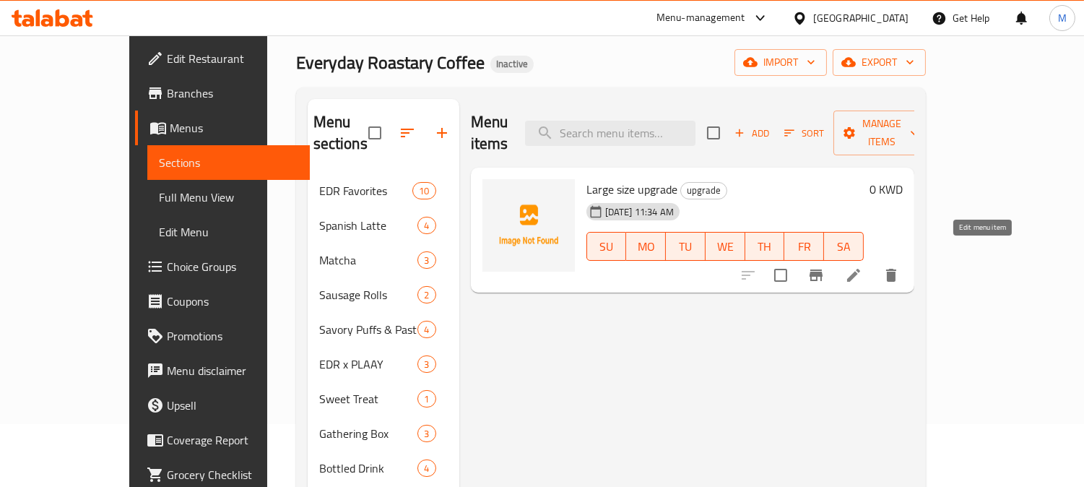
click at [863, 267] on icon at bounding box center [853, 275] width 17 height 17
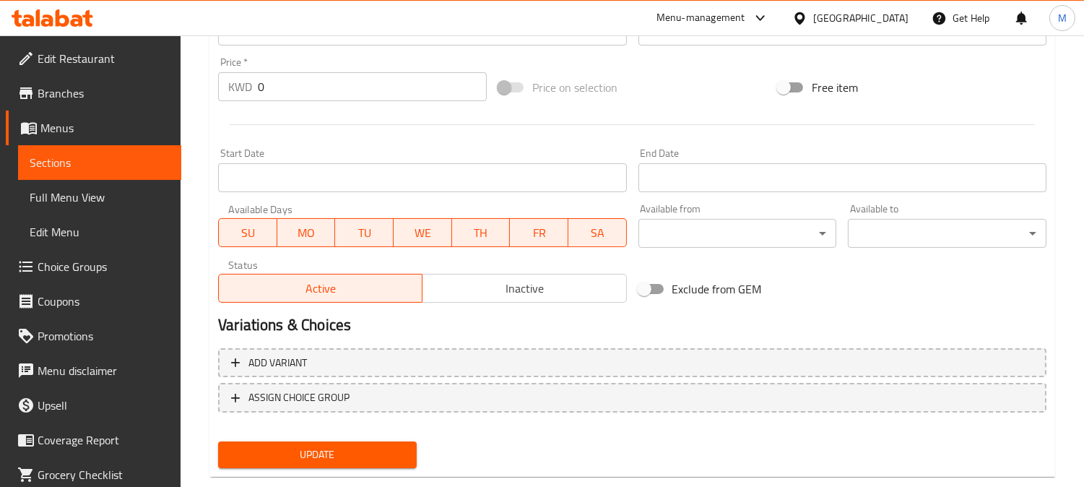
scroll to position [531, 0]
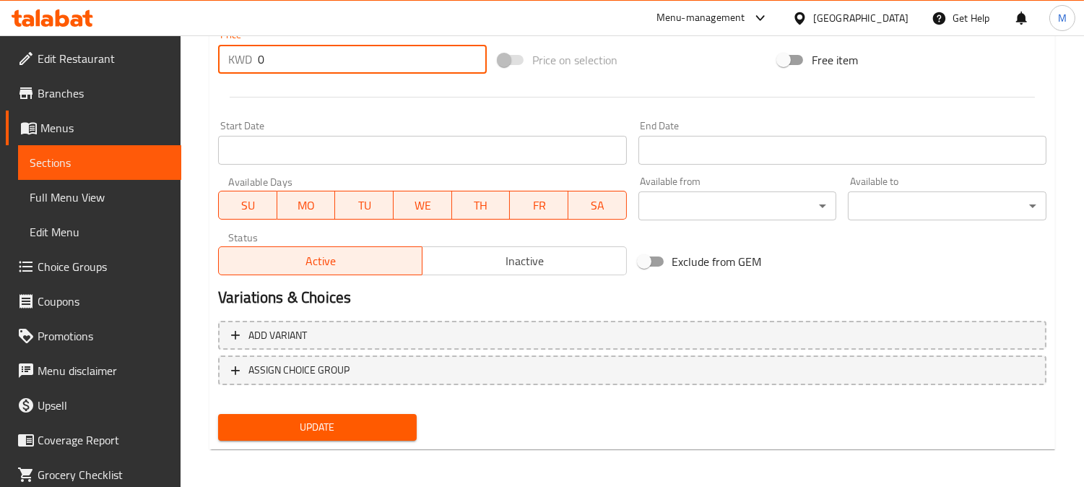
drag, startPoint x: 292, startPoint y: 66, endPoint x: 183, endPoint y: 65, distance: 108.4
paste input ".30"
type input "0.30"
click at [362, 429] on span "Update" at bounding box center [318, 427] width 176 height 18
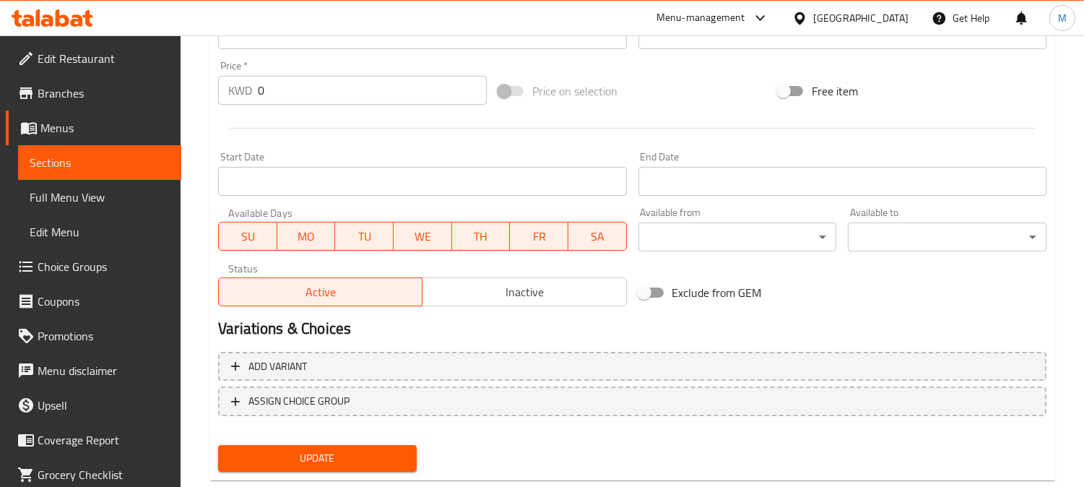
scroll to position [531, 0]
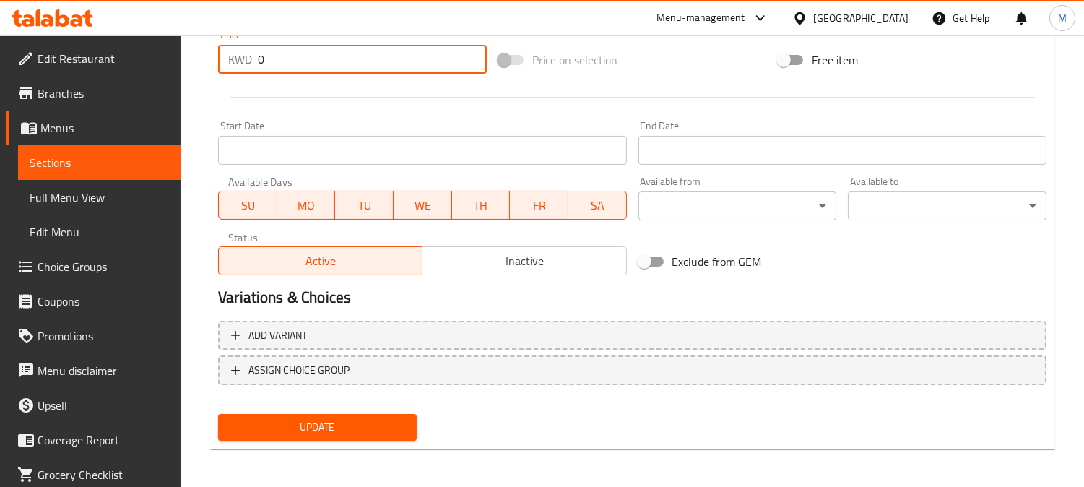
drag, startPoint x: 278, startPoint y: 61, endPoint x: 195, endPoint y: 61, distance: 83.1
paste input ".30"
type input "0.30"
click at [323, 427] on span "Update" at bounding box center [318, 427] width 176 height 18
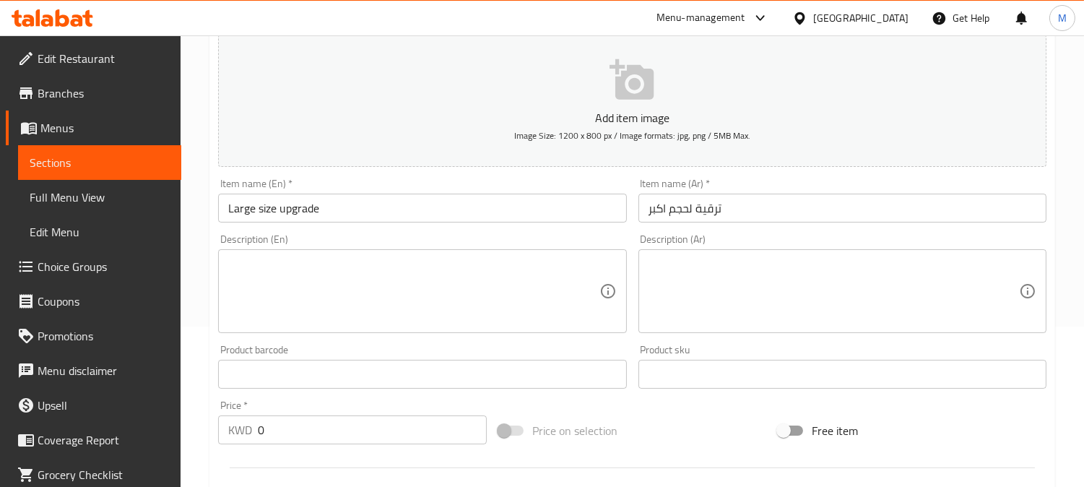
scroll to position [321, 0]
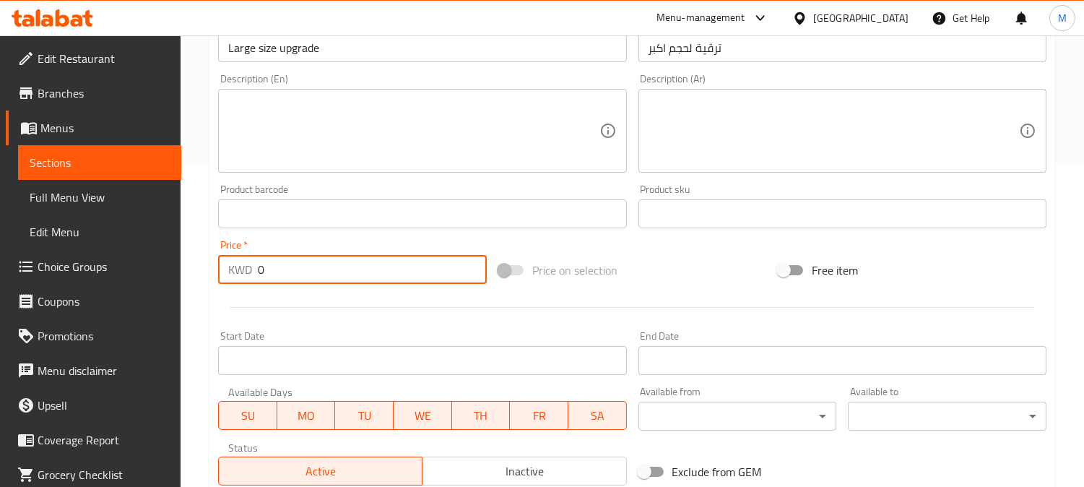
drag, startPoint x: 290, startPoint y: 266, endPoint x: 181, endPoint y: 260, distance: 109.2
click at [181, 260] on div "Edit Restaurant Branches Menus Sections Full Menu View Edit Menu Choice Groups …" at bounding box center [542, 207] width 1084 height 985
paste input ".30"
drag, startPoint x: 276, startPoint y: 275, endPoint x: 267, endPoint y: 275, distance: 8.7
click at [267, 275] on input "0.30" at bounding box center [372, 269] width 229 height 29
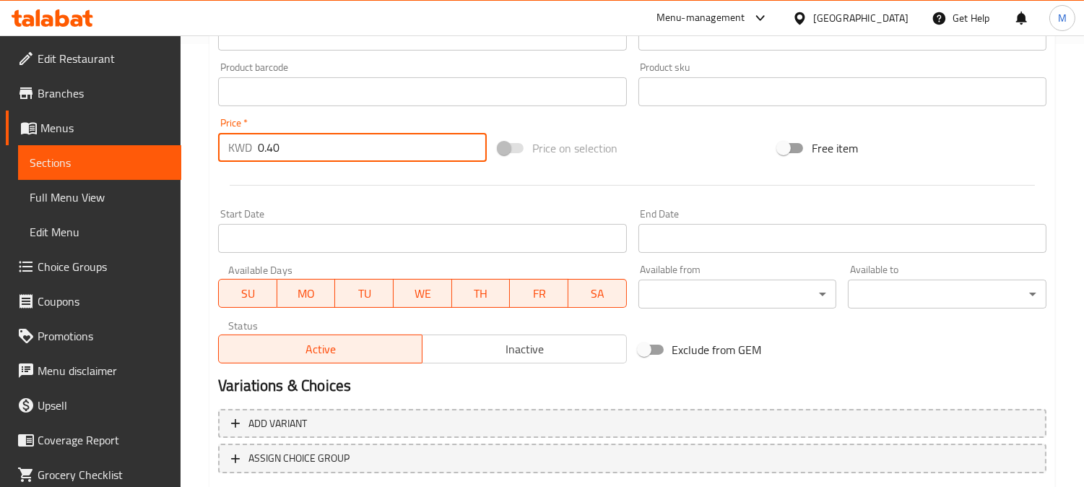
scroll to position [531, 0]
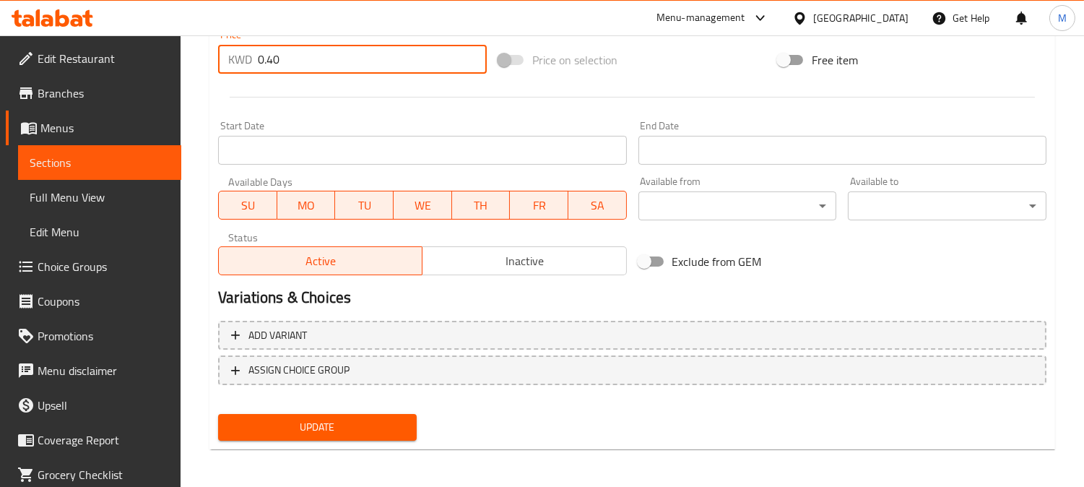
type input "0.40"
click at [331, 418] on span "Update" at bounding box center [318, 427] width 176 height 18
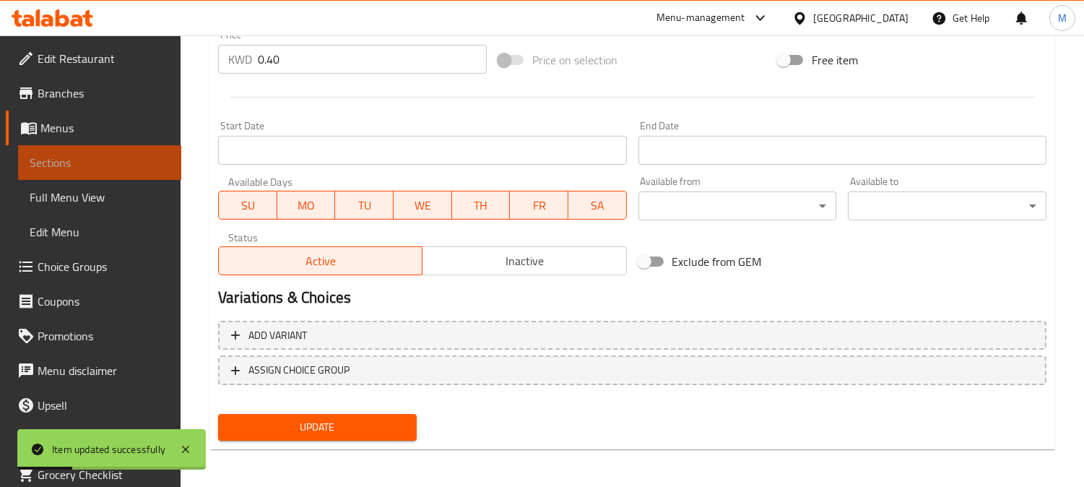
click at [101, 165] on span "Sections" at bounding box center [100, 162] width 140 height 17
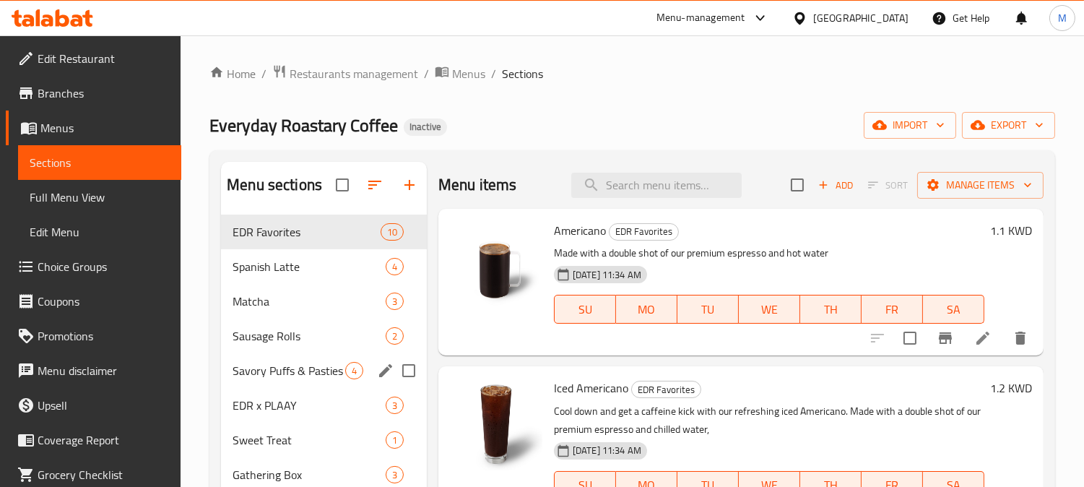
scroll to position [224, 0]
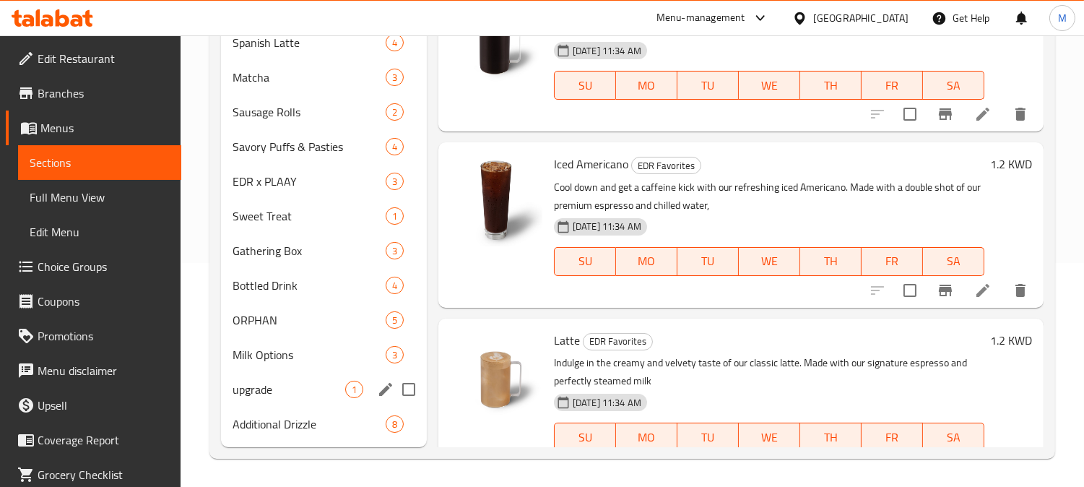
click at [290, 401] on div "upgrade 1" at bounding box center [324, 389] width 206 height 35
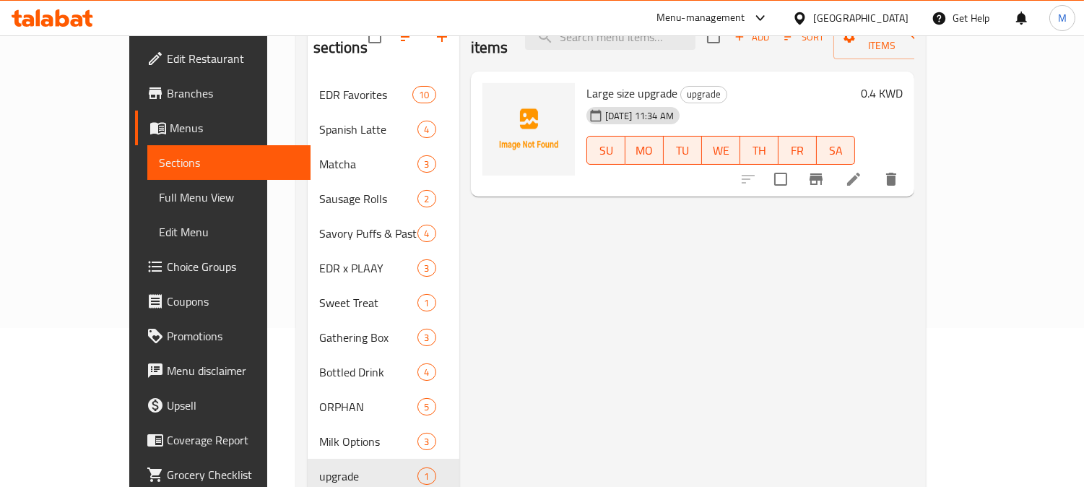
scroll to position [160, 0]
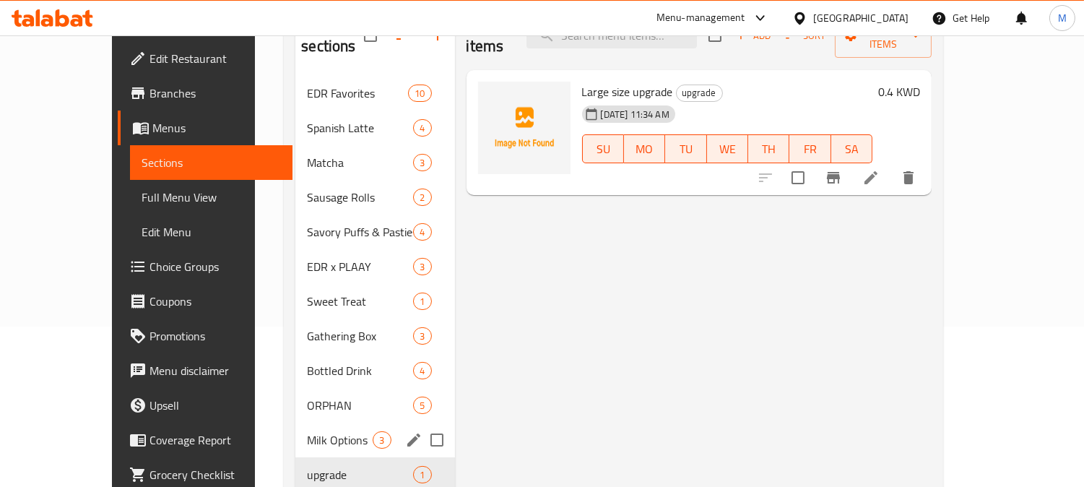
click at [295, 423] on div "Milk Options 3" at bounding box center [374, 440] width 159 height 35
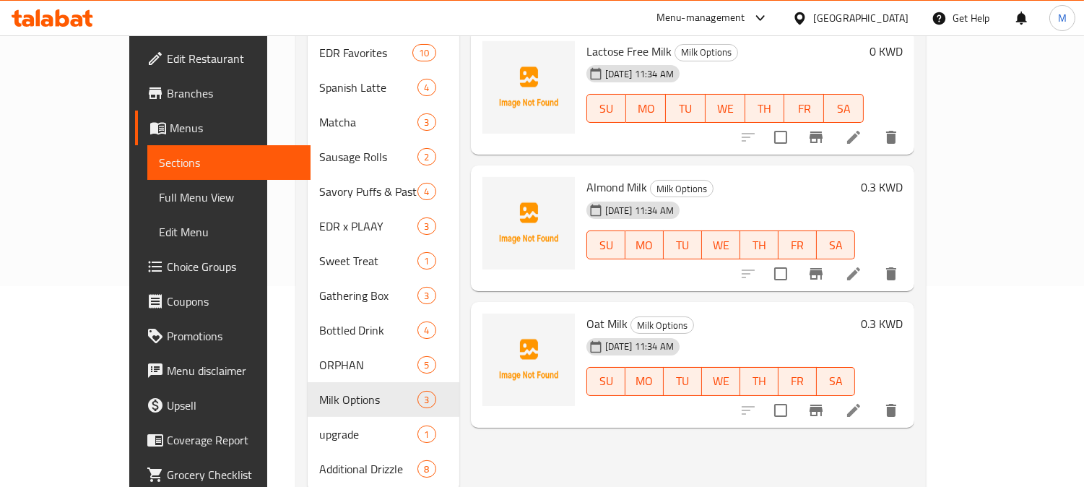
scroll to position [224, 0]
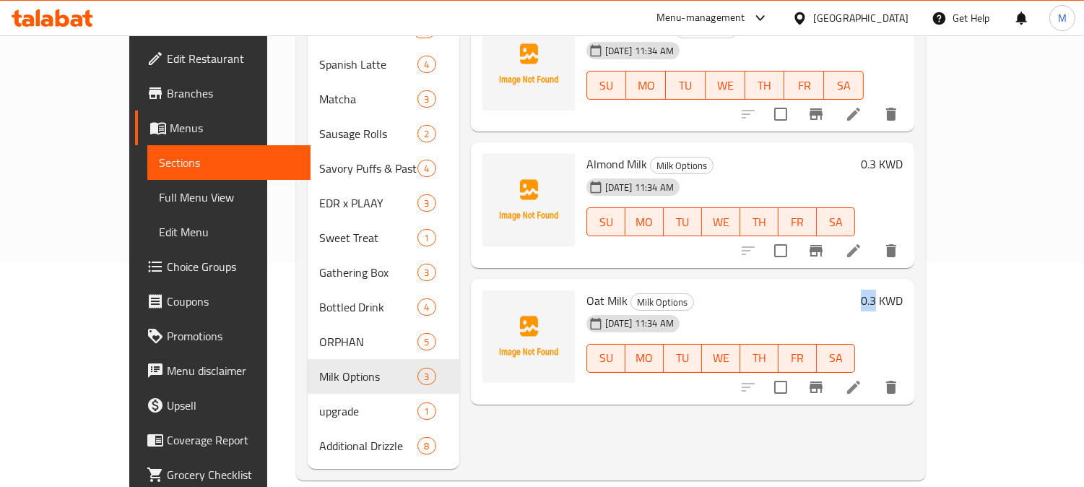
drag, startPoint x: 988, startPoint y: 280, endPoint x: 1003, endPoint y: 283, distance: 14.7
click at [903, 290] on div "0.3 KWD" at bounding box center [879, 300] width 48 height 20
copy h6 "0.3"
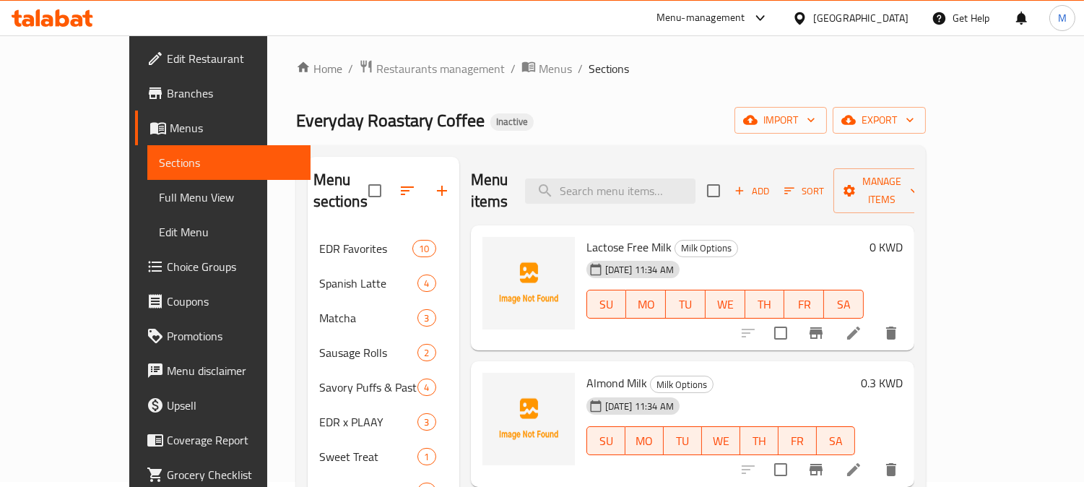
scroll to position [0, 0]
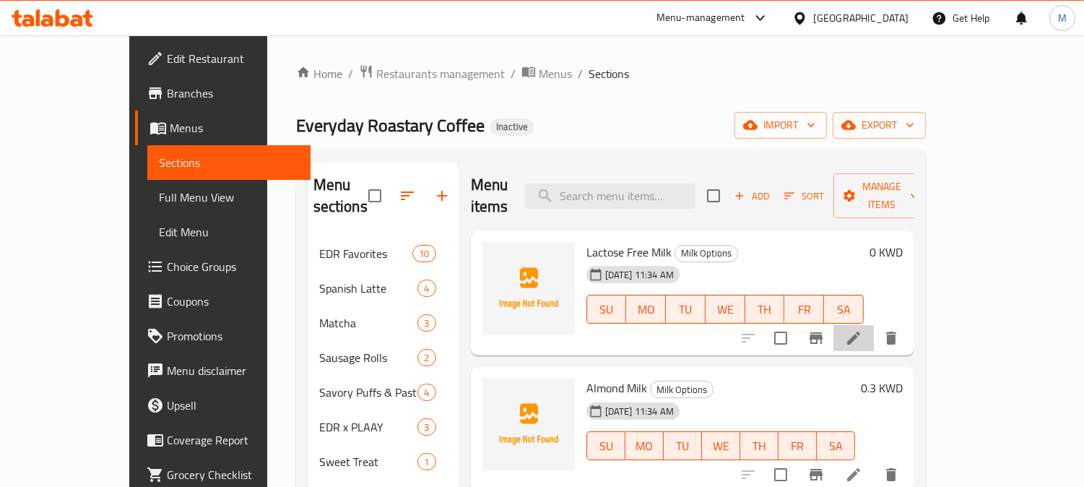
click at [863, 329] on icon at bounding box center [853, 337] width 17 height 17
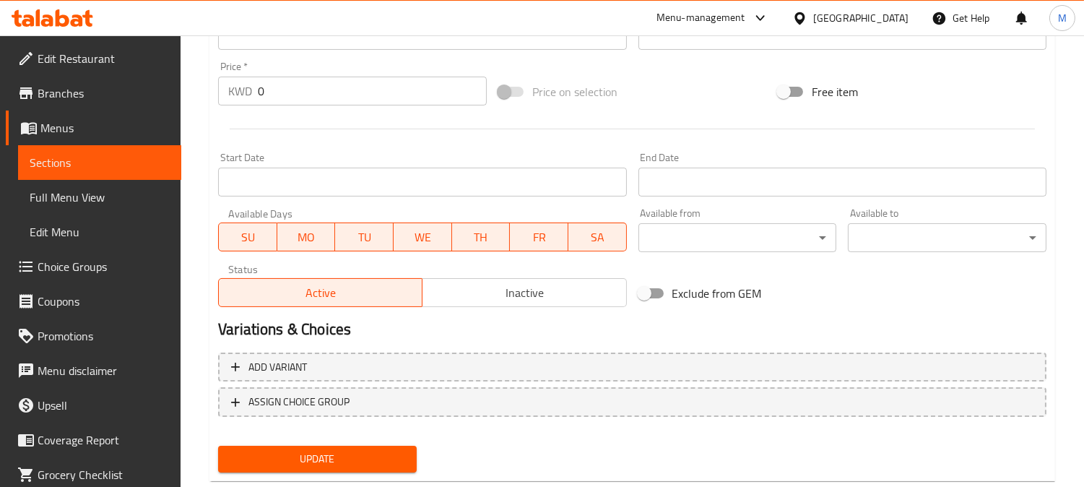
scroll to position [451, 0]
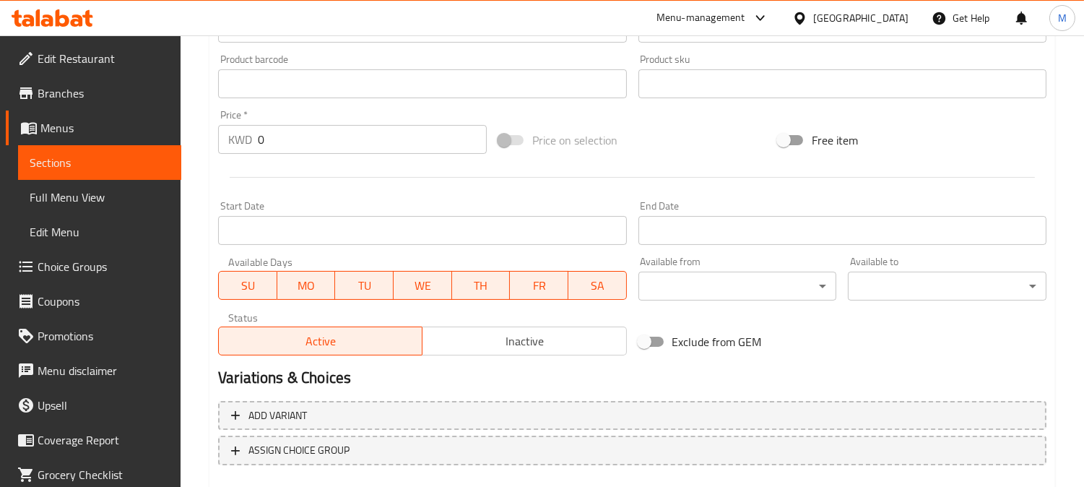
drag, startPoint x: 307, startPoint y: 139, endPoint x: 80, endPoint y: 139, distance: 226.8
click at [80, 139] on div "Edit Restaurant Branches Menus Sections Full Menu View Edit Menu Choice Groups …" at bounding box center [542, 77] width 1084 height 985
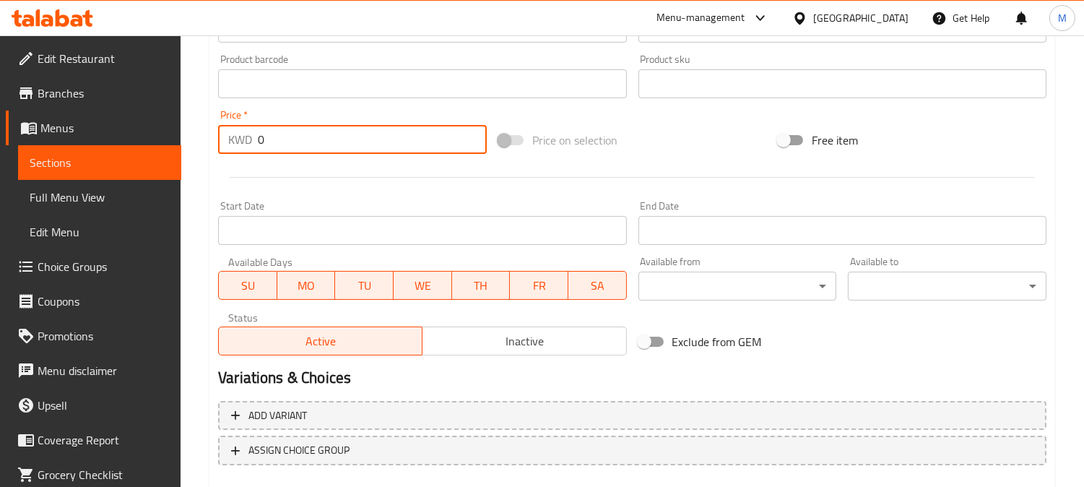
paste input ".3"
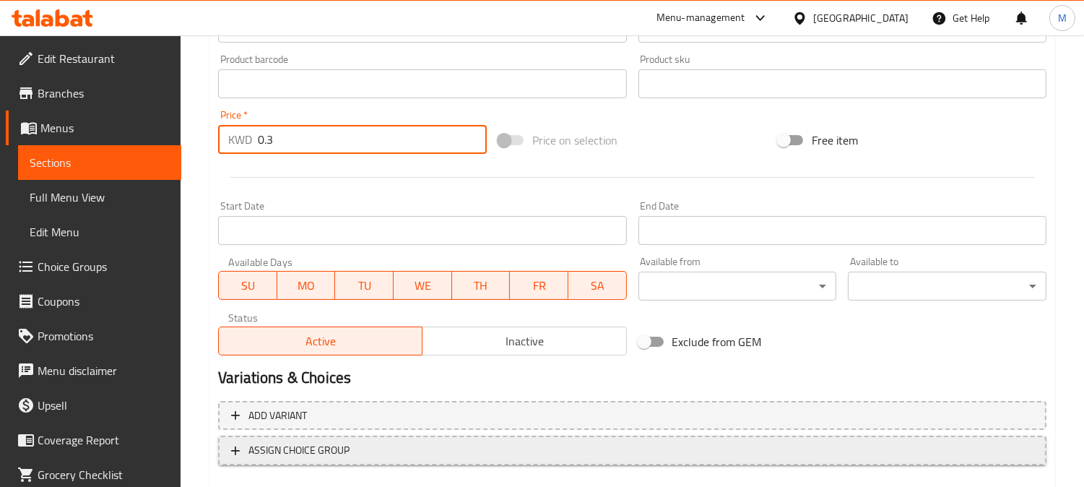
scroll to position [531, 0]
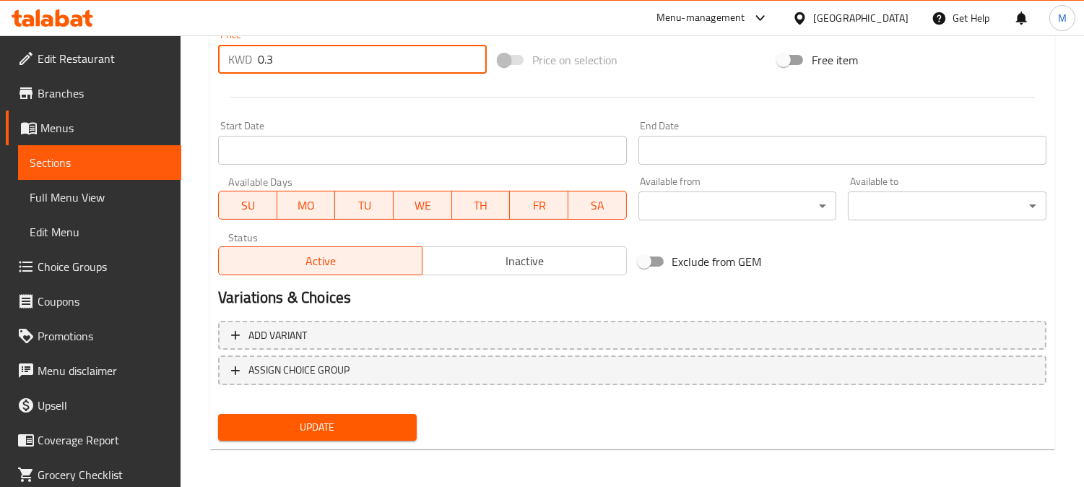
type input "0.3"
click at [328, 431] on span "Update" at bounding box center [318, 427] width 176 height 18
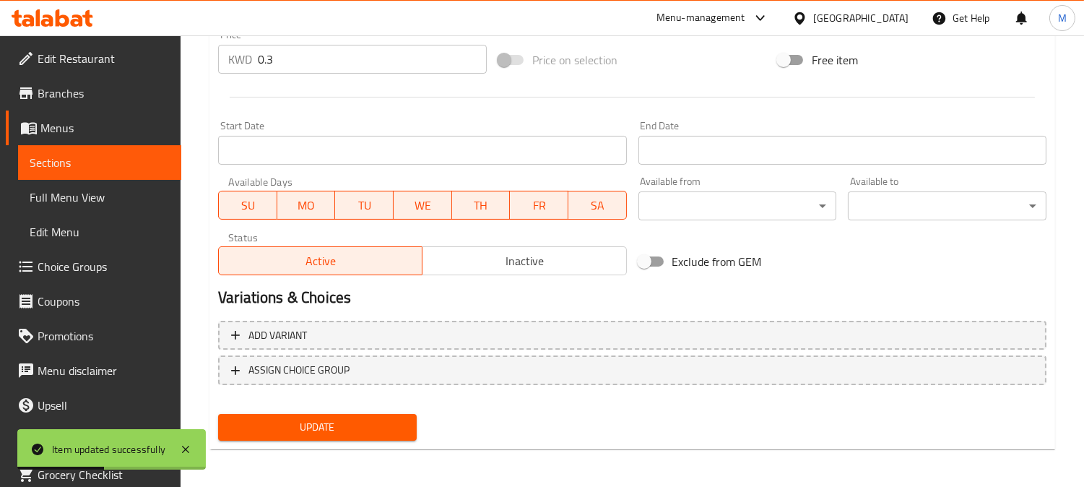
click at [133, 168] on span "Sections" at bounding box center [100, 162] width 140 height 17
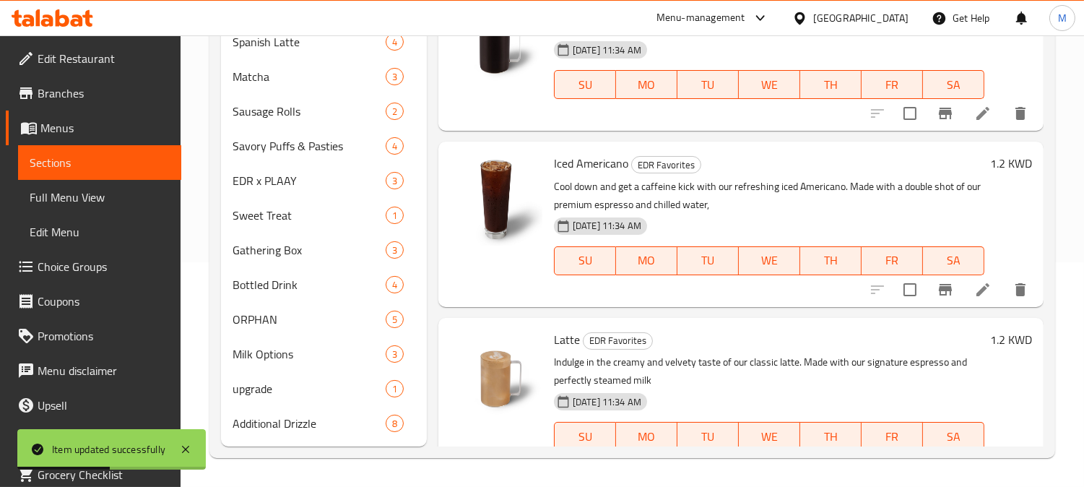
scroll to position [224, 0]
click at [142, 205] on span "Full Menu View" at bounding box center [100, 197] width 140 height 17
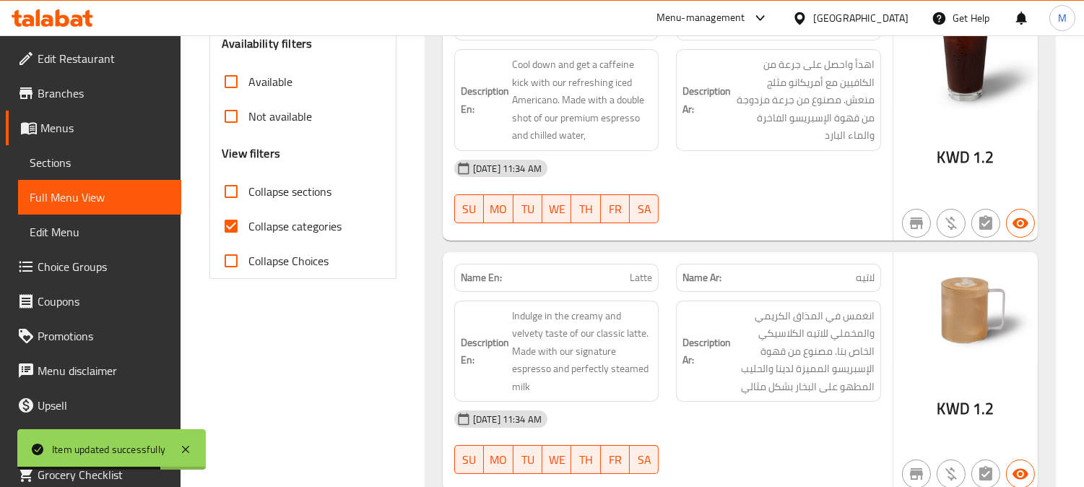
scroll to position [464, 0]
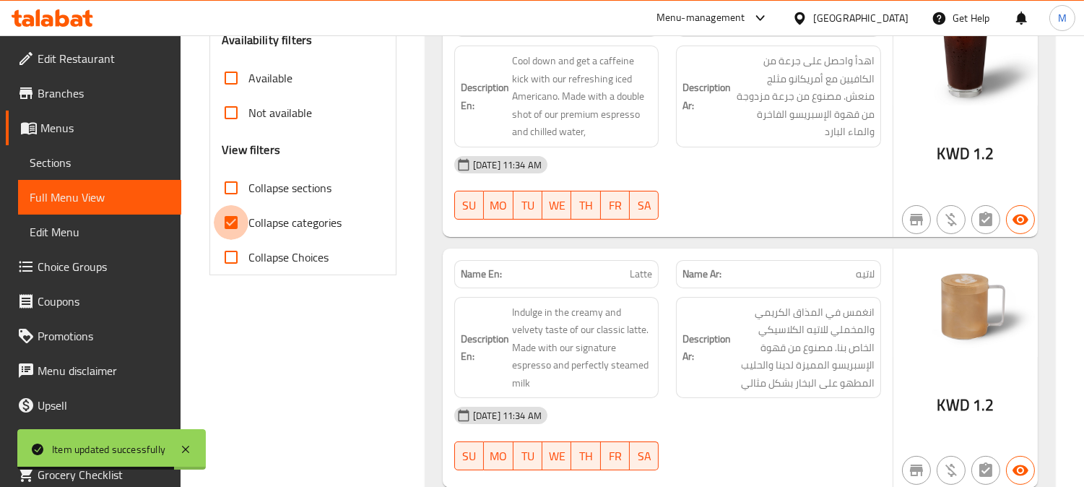
click at [243, 220] on input "Collapse categories" at bounding box center [231, 222] width 35 height 35
checkbox input "false"
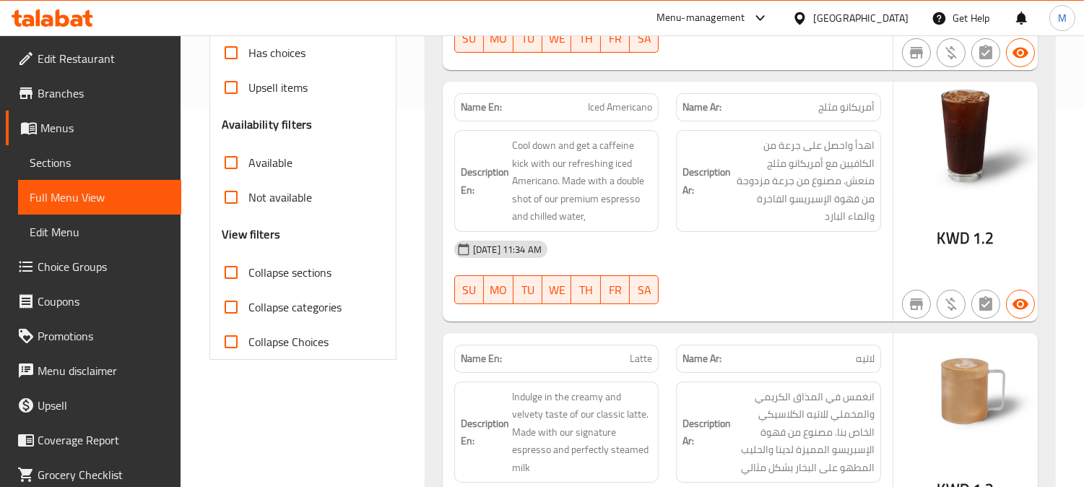
scroll to position [384, 0]
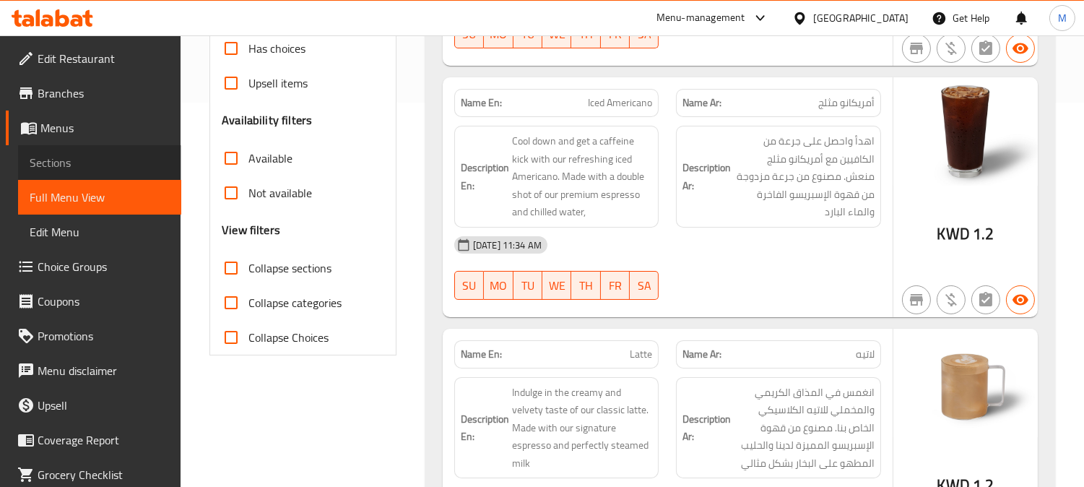
click at [110, 164] on span "Sections" at bounding box center [100, 162] width 140 height 17
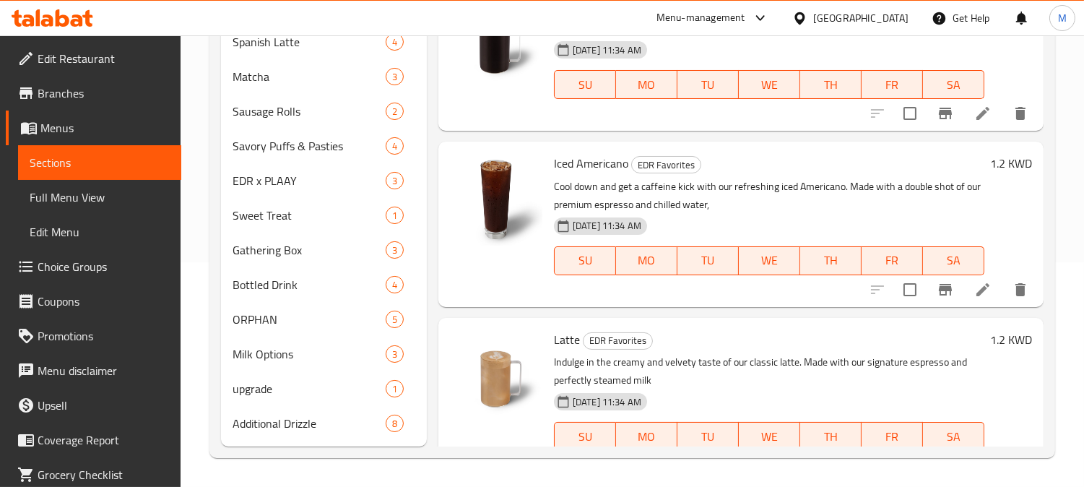
scroll to position [202, 0]
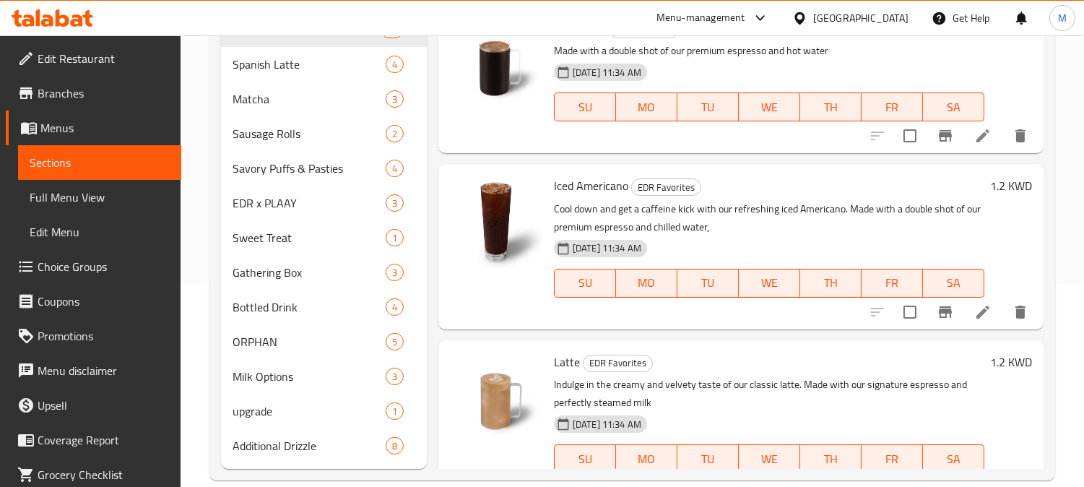
click at [77, 196] on span "Full Menu View" at bounding box center [100, 197] width 140 height 17
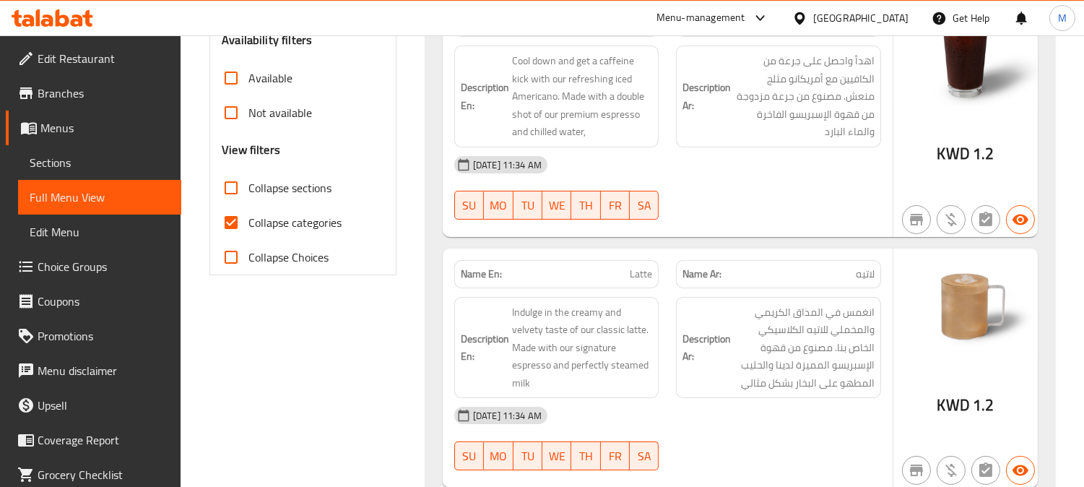
scroll to position [523, 0]
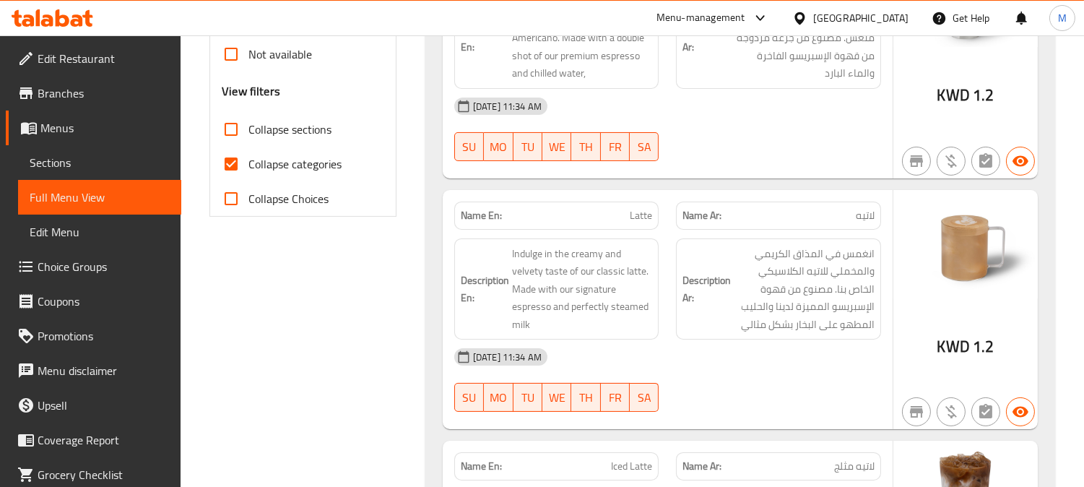
drag, startPoint x: 228, startPoint y: 165, endPoint x: 343, endPoint y: 189, distance: 117.3
click at [228, 164] on input "Collapse categories" at bounding box center [231, 164] width 35 height 35
checkbox input "false"
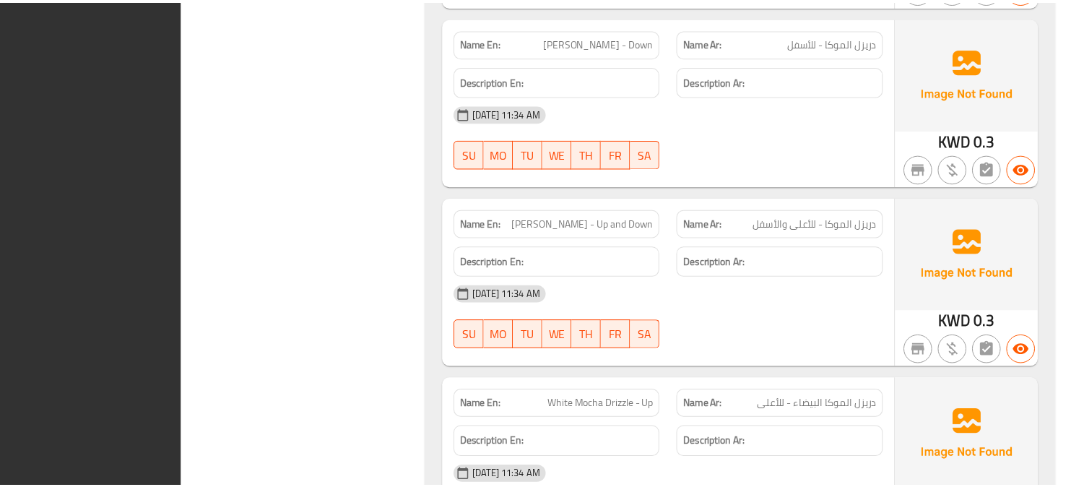
scroll to position [11183, 0]
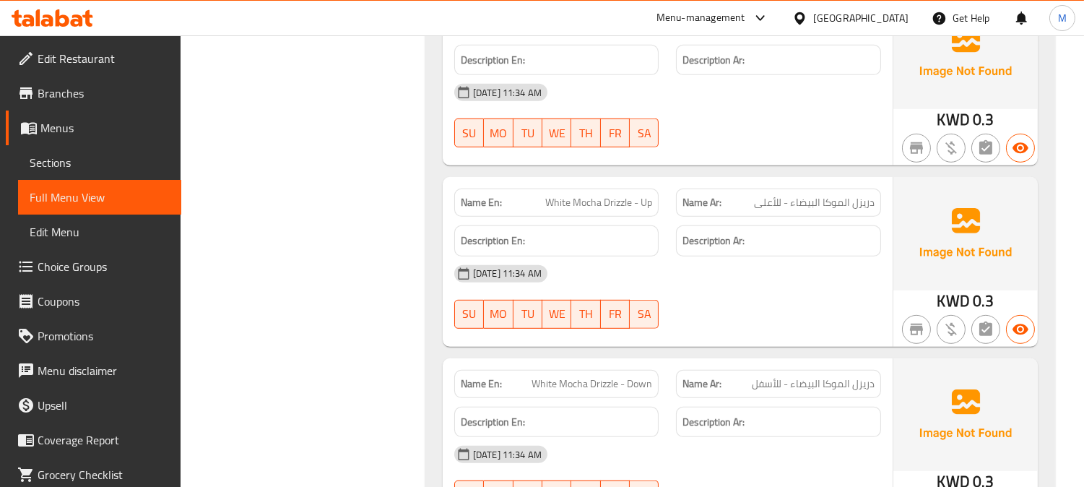
click at [127, 167] on span "Sections" at bounding box center [100, 162] width 140 height 17
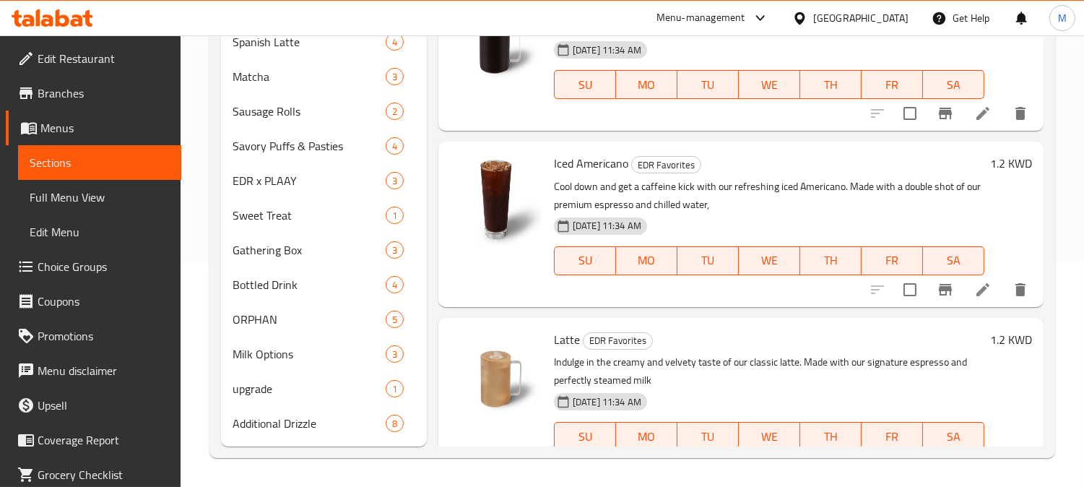
scroll to position [202, 0]
